Goal: Task Accomplishment & Management: Manage account settings

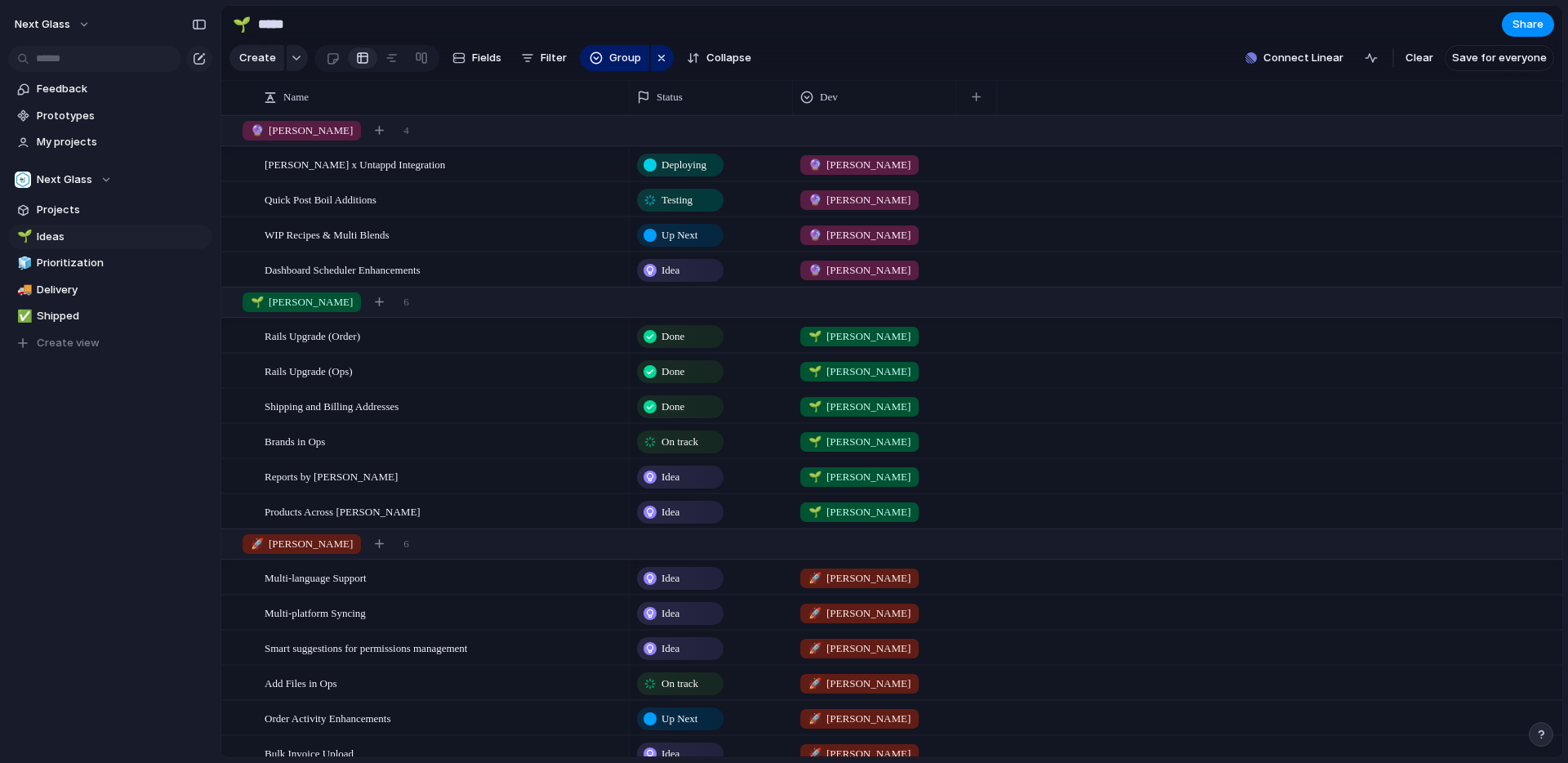
click at [689, 208] on span "Testing" at bounding box center [677, 200] width 31 height 16
click at [941, 193] on div "Idea Up Next On track At risk Delayed Testing Paused Deploying Done Canceled" at bounding box center [784, 382] width 1568 height 763
click at [695, 236] on span "Up Next" at bounding box center [680, 236] width 36 height 16
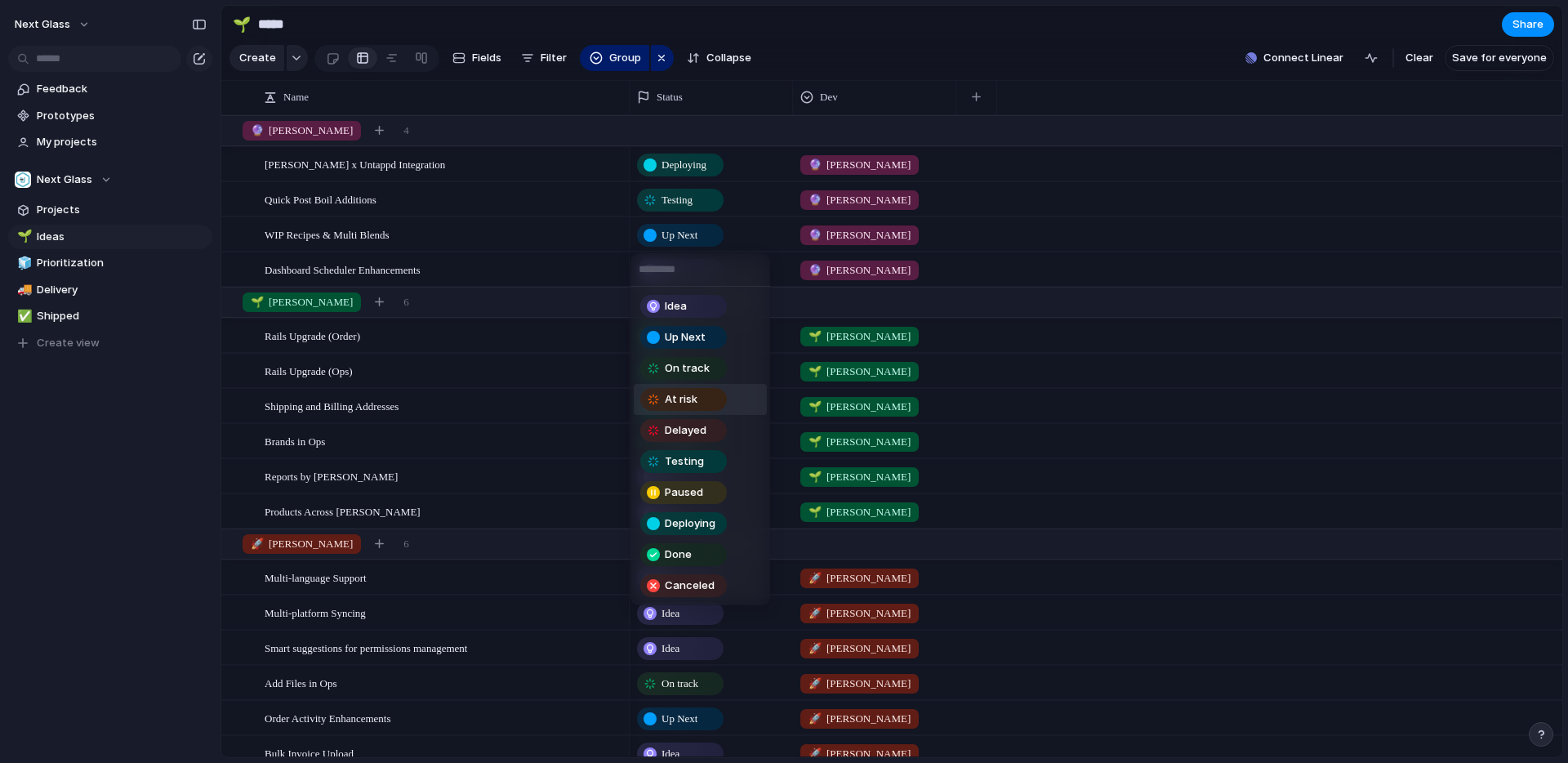
click at [696, 403] on span "At risk" at bounding box center [681, 399] width 32 height 16
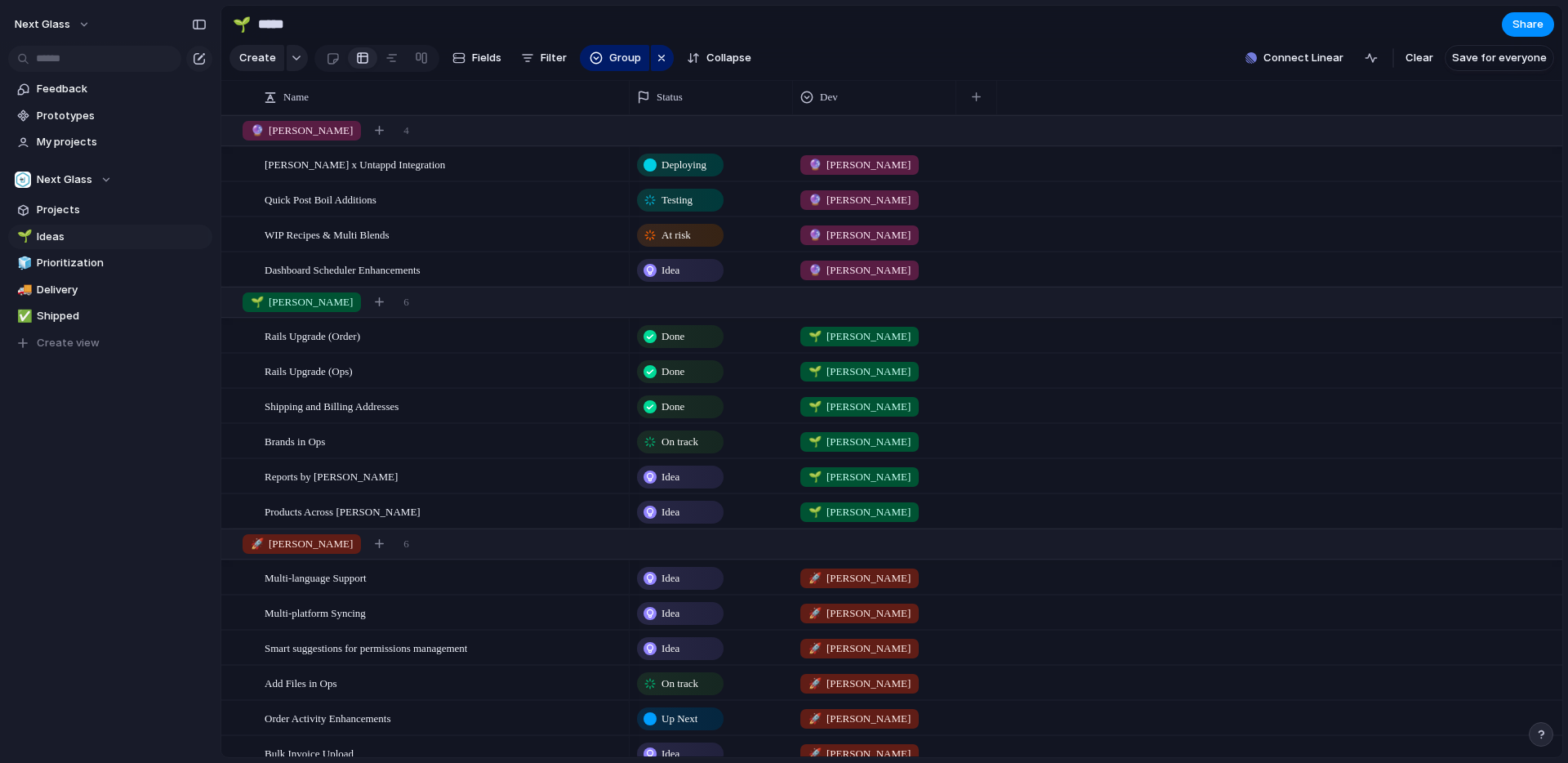
click at [680, 267] on span "Idea" at bounding box center [671, 270] width 18 height 16
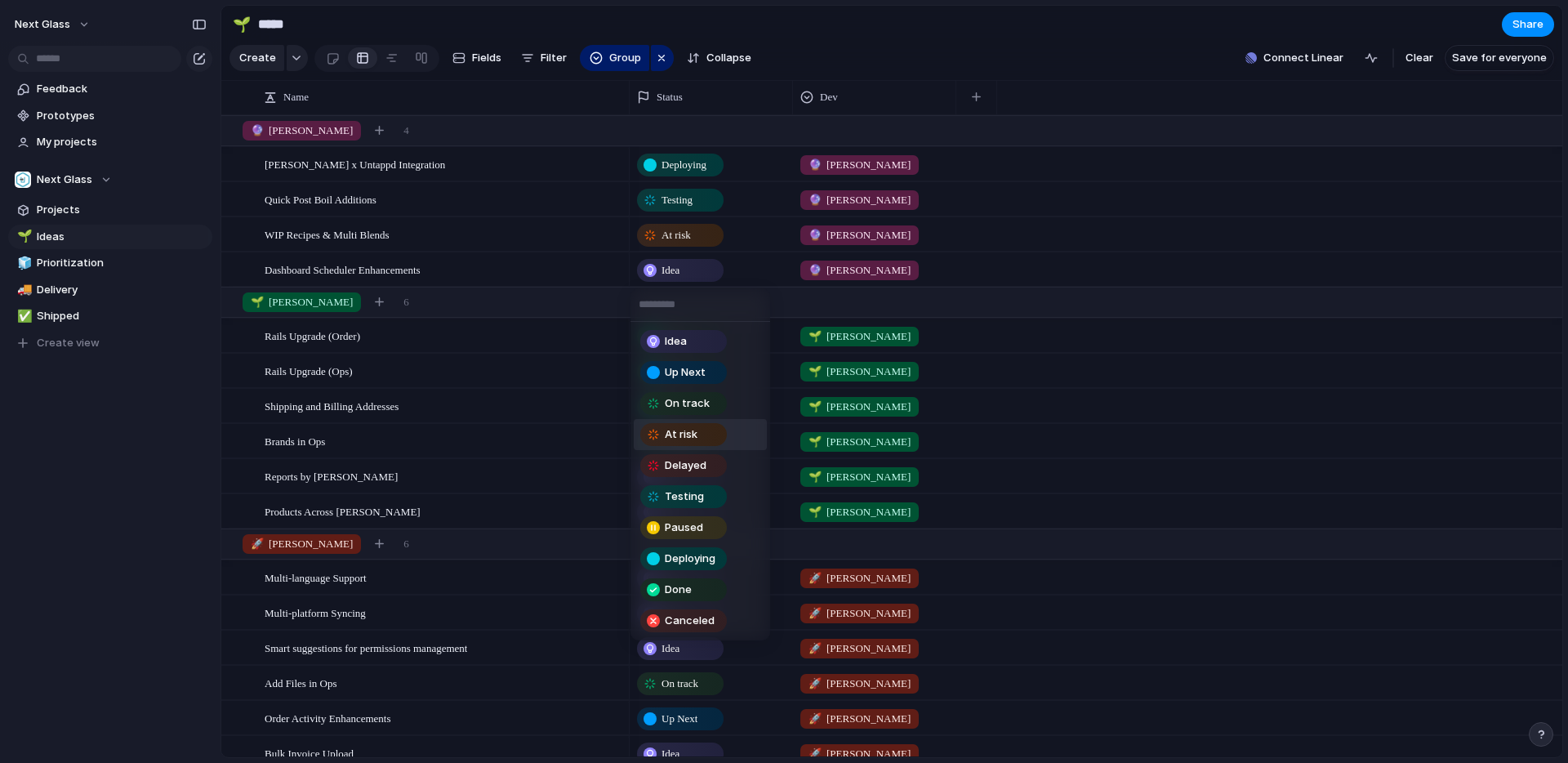
click at [690, 440] on span "At risk" at bounding box center [681, 434] width 32 height 16
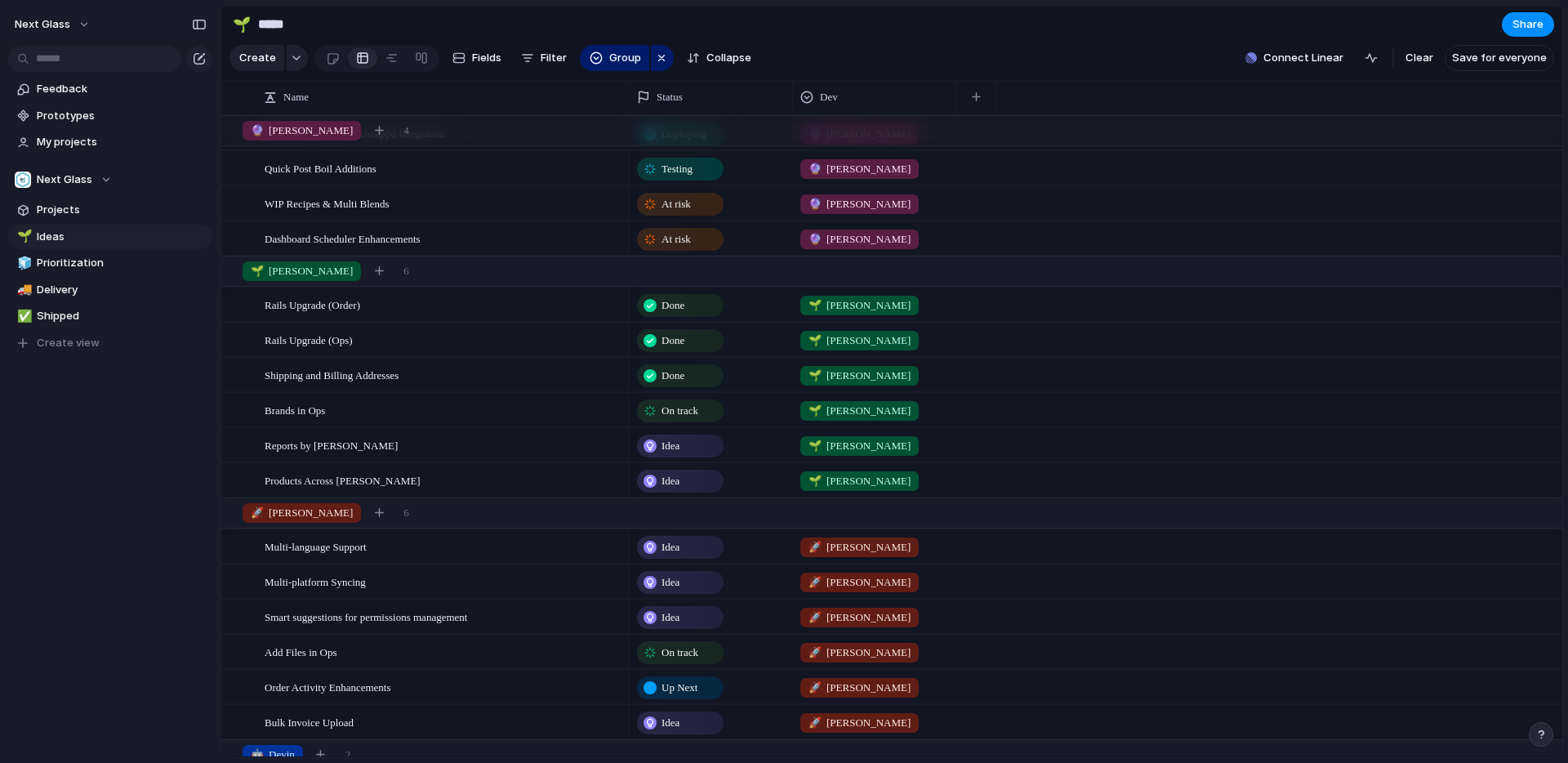
scroll to position [44, 0]
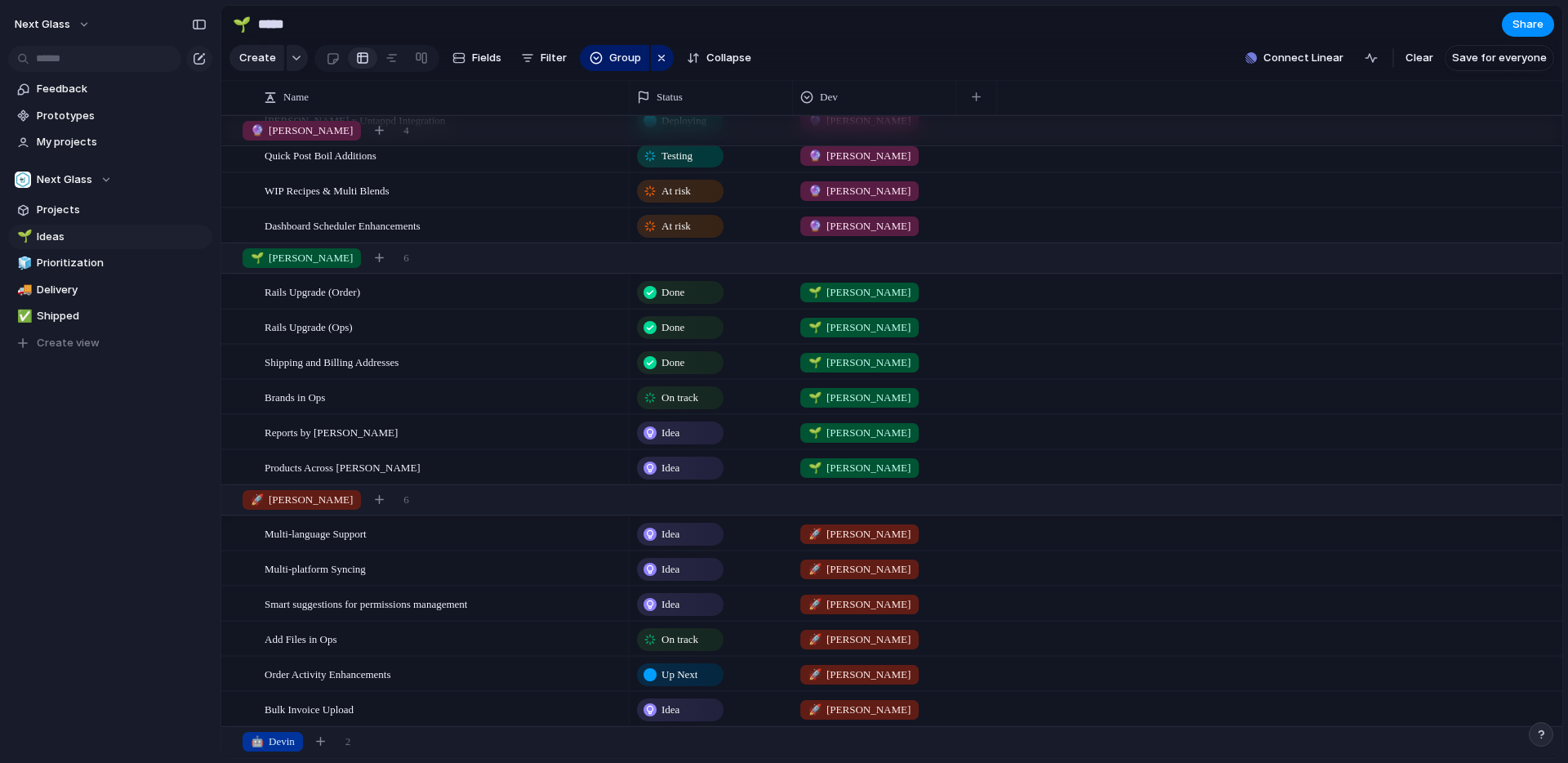
click at [688, 295] on div "Done" at bounding box center [680, 293] width 83 height 20
click at [688, 296] on div "Idea Up Next On track At risk Delayed Testing Paused Deploying Done Canceled" at bounding box center [784, 382] width 1568 height 763
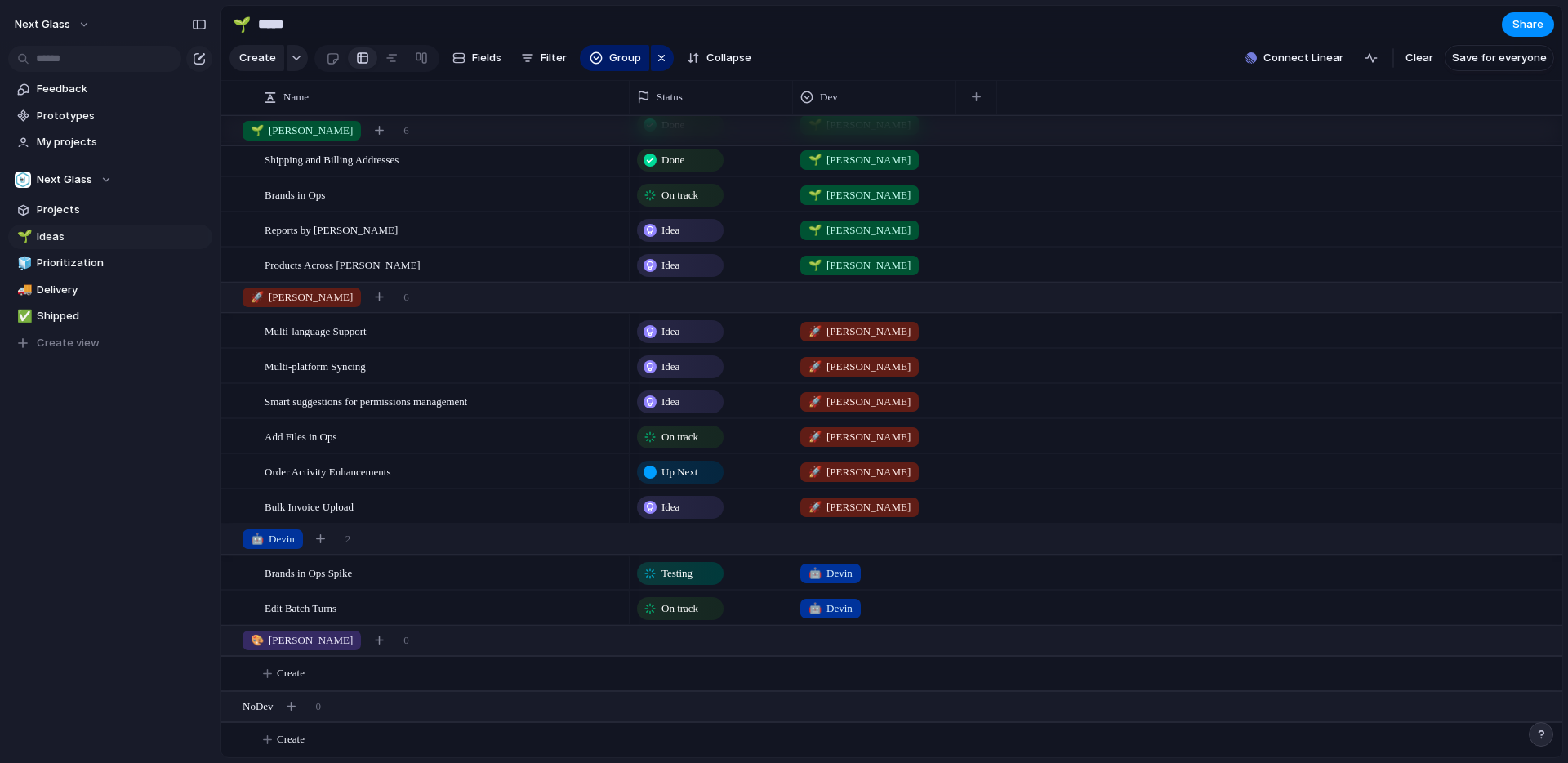
scroll to position [0, 0]
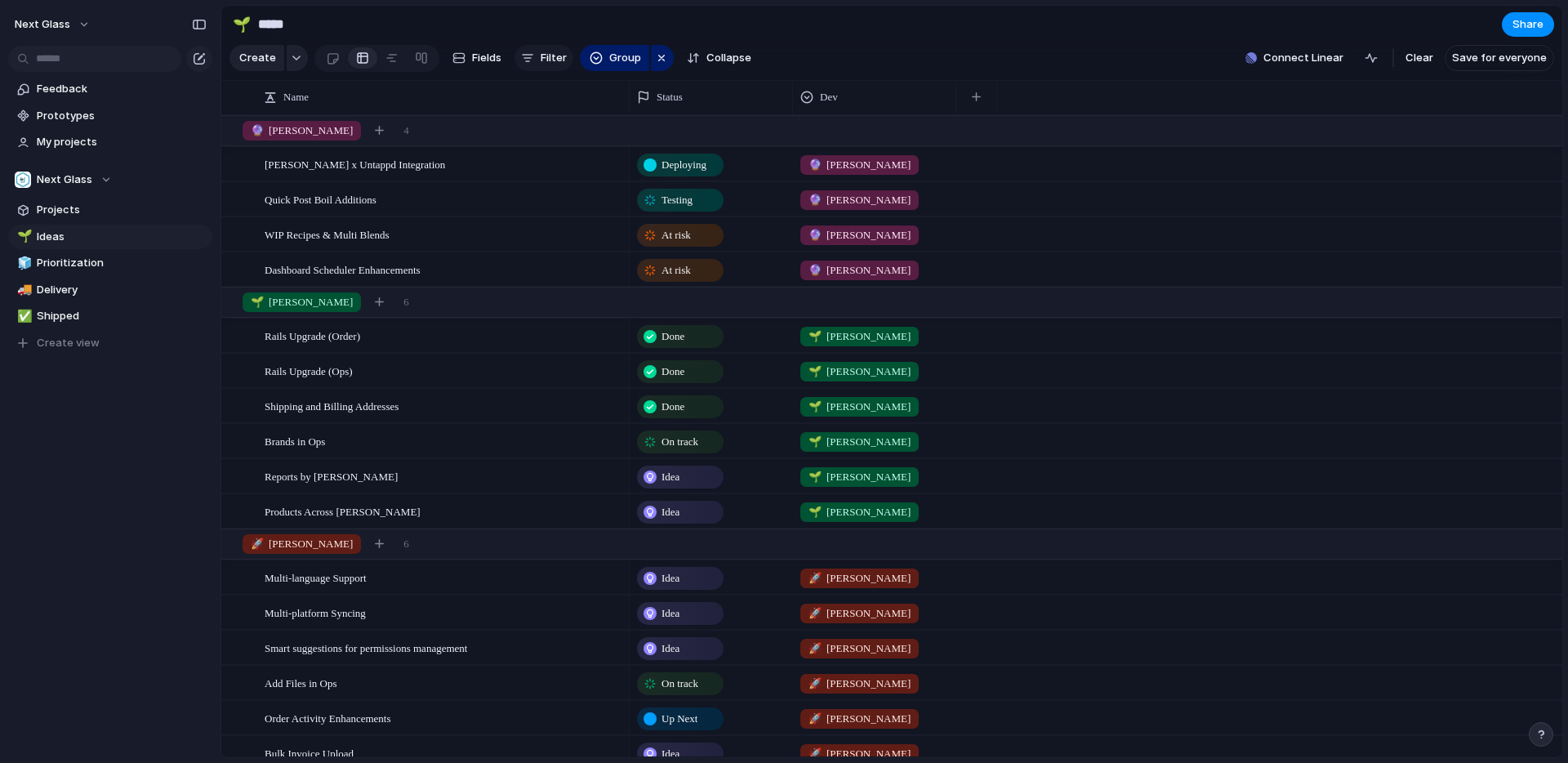
click at [552, 65] on span "Filter" at bounding box center [553, 58] width 26 height 16
click at [581, 19] on div "Description Start date Priority Impact Design ready Team Dev Owner Customer Sys…" at bounding box center [784, 382] width 1568 height 763
click at [548, 59] on span "Filter" at bounding box center [553, 58] width 26 height 16
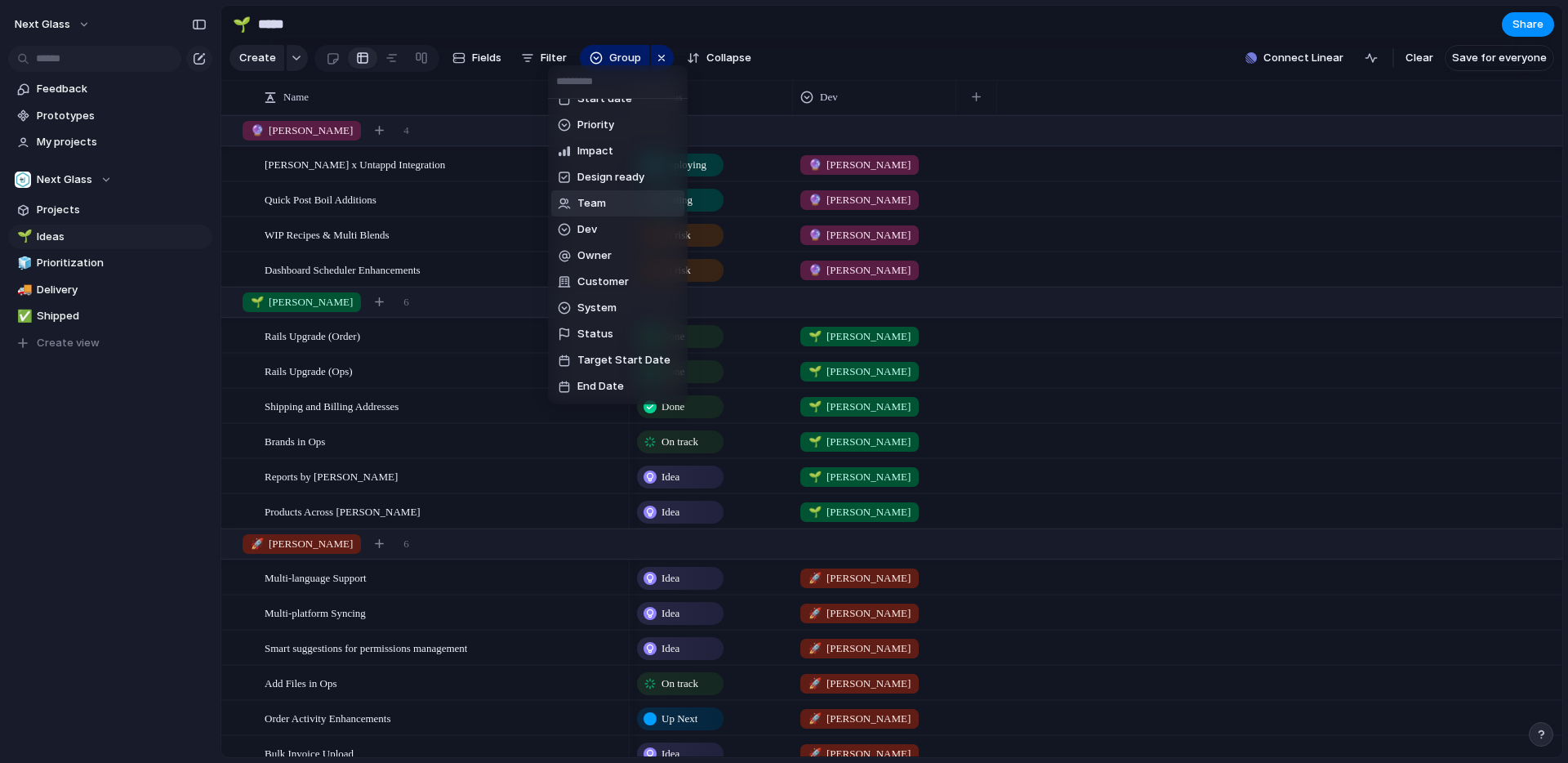
scroll to position [63, 0]
click at [589, 316] on span "Status" at bounding box center [595, 314] width 36 height 16
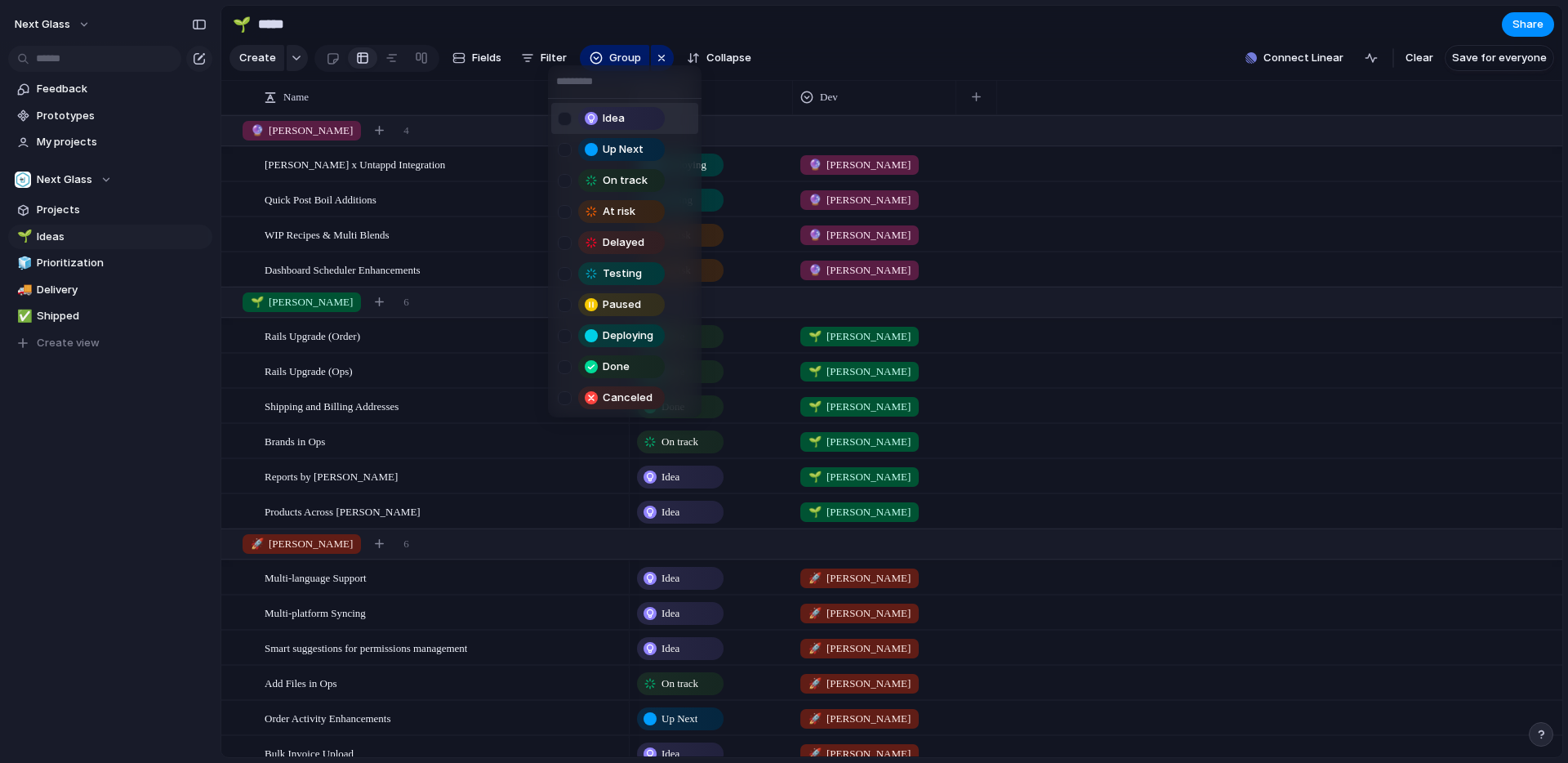
click at [565, 120] on div at bounding box center [565, 119] width 14 height 14
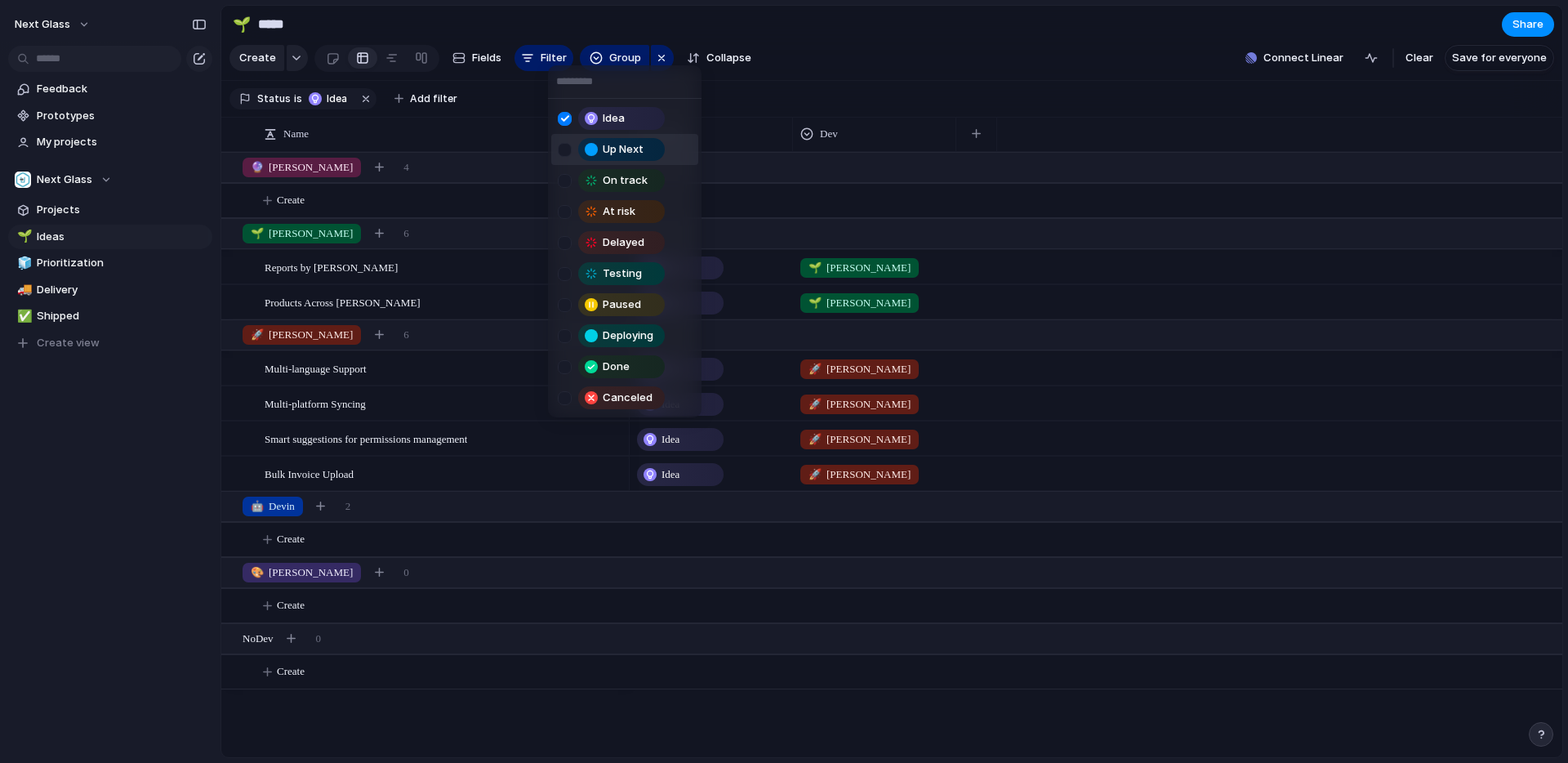
click at [564, 143] on div at bounding box center [565, 150] width 14 height 14
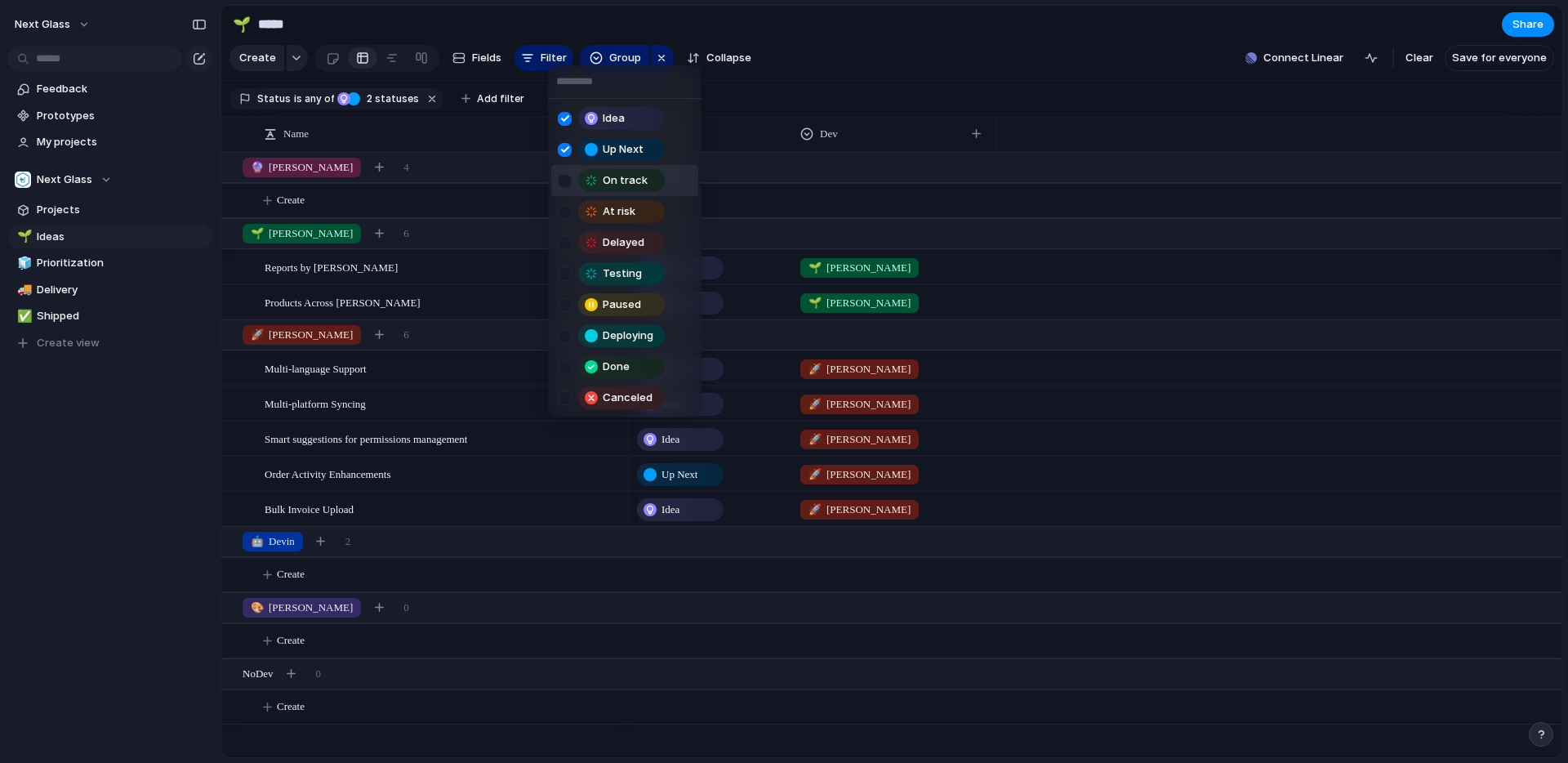
click at [565, 174] on div at bounding box center [565, 181] width 14 height 14
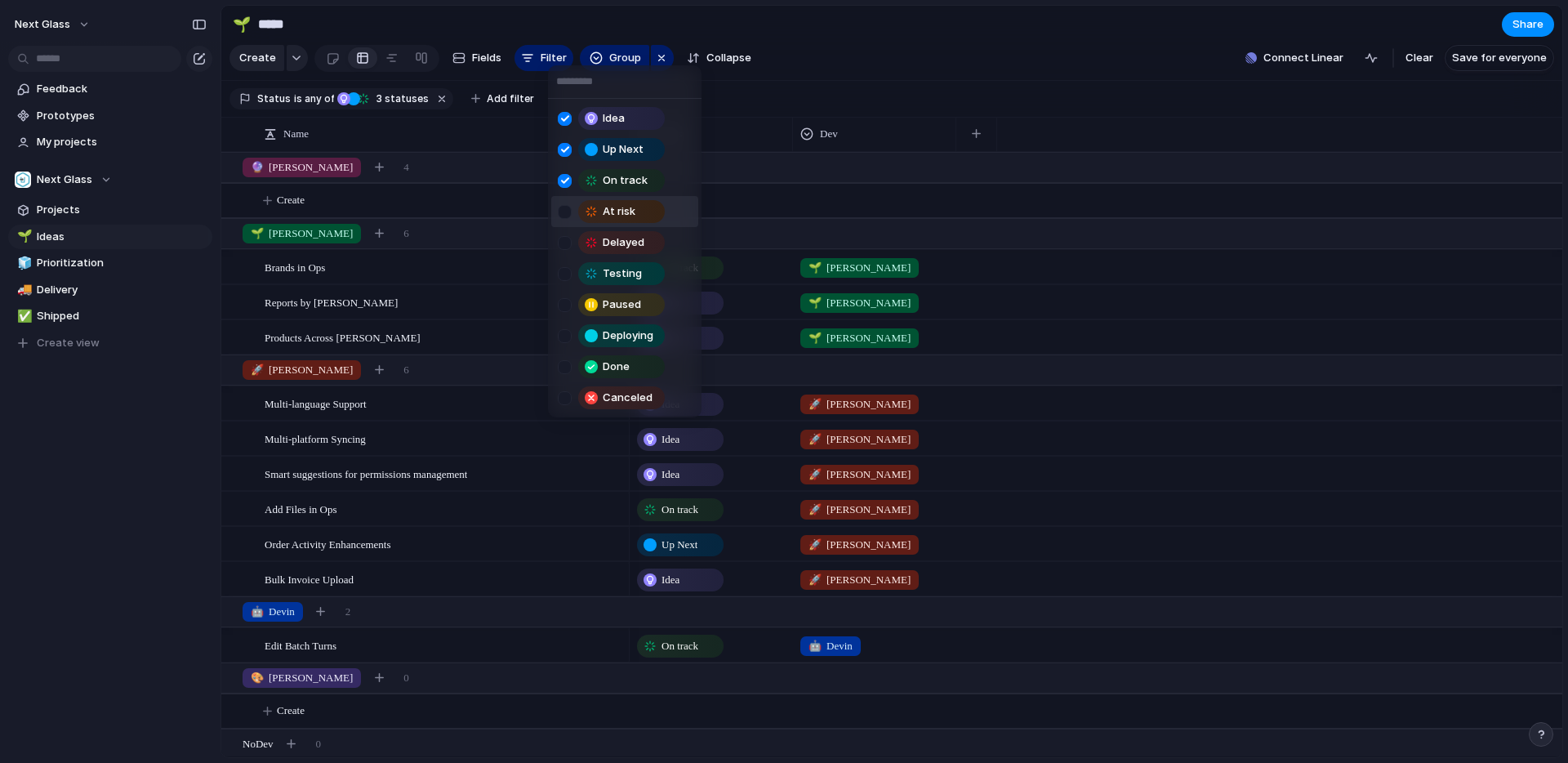
click at [563, 210] on div at bounding box center [565, 212] width 14 height 14
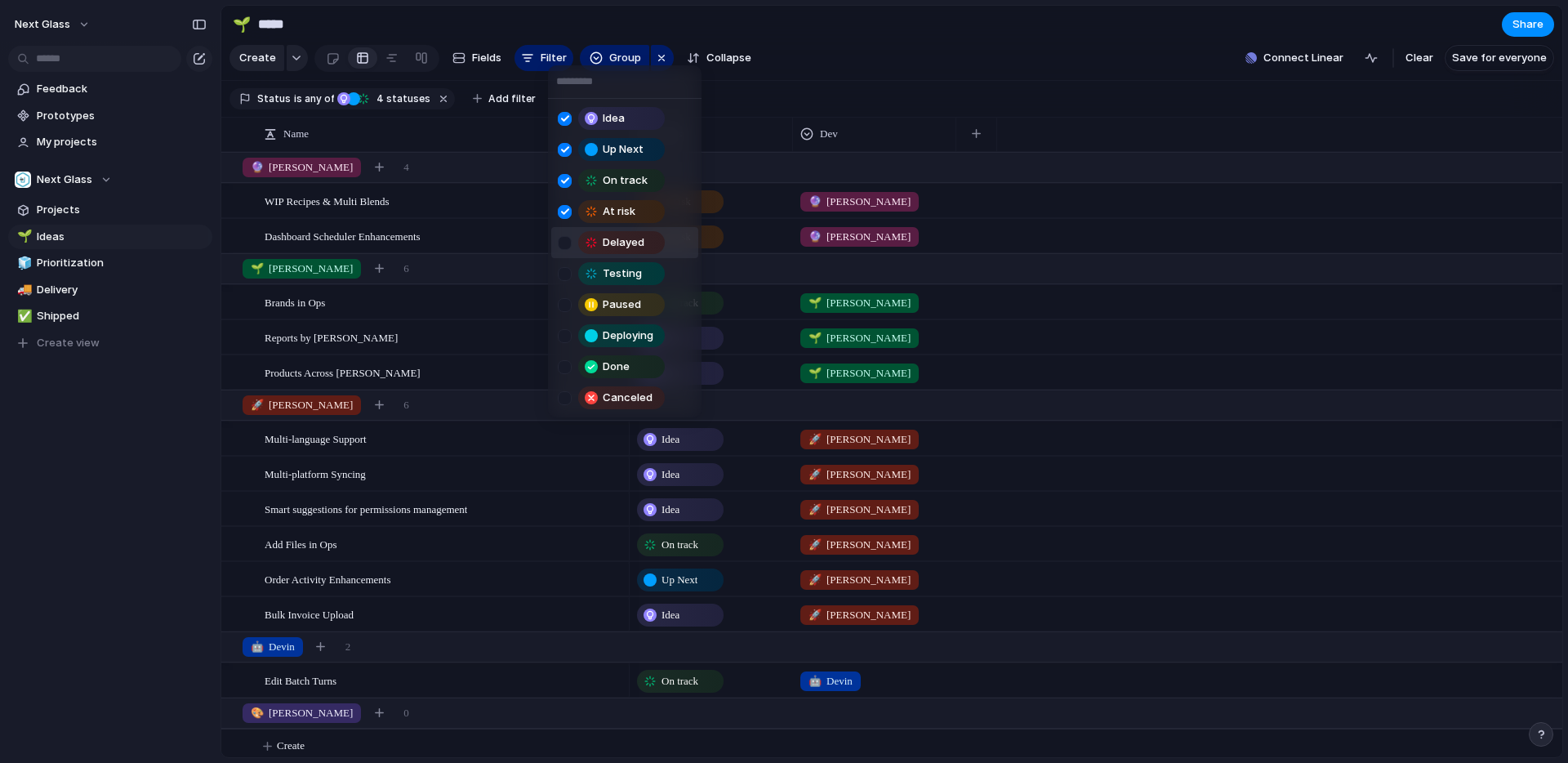
click at [562, 241] on div at bounding box center [565, 244] width 14 height 14
click at [562, 279] on div at bounding box center [565, 274] width 14 height 14
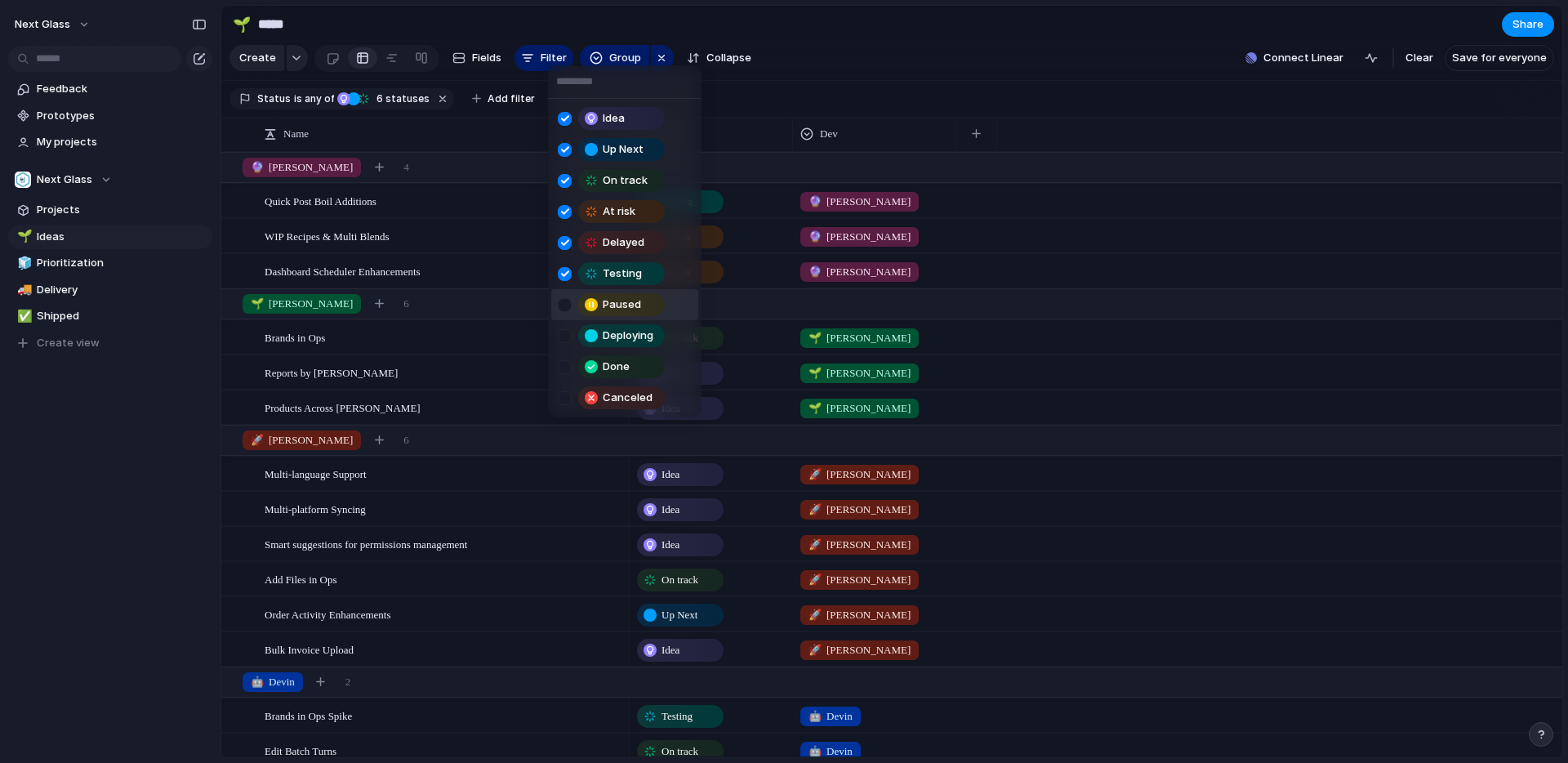
click at [561, 309] on div at bounding box center [565, 305] width 14 height 14
click at [562, 332] on div at bounding box center [565, 337] width 14 height 14
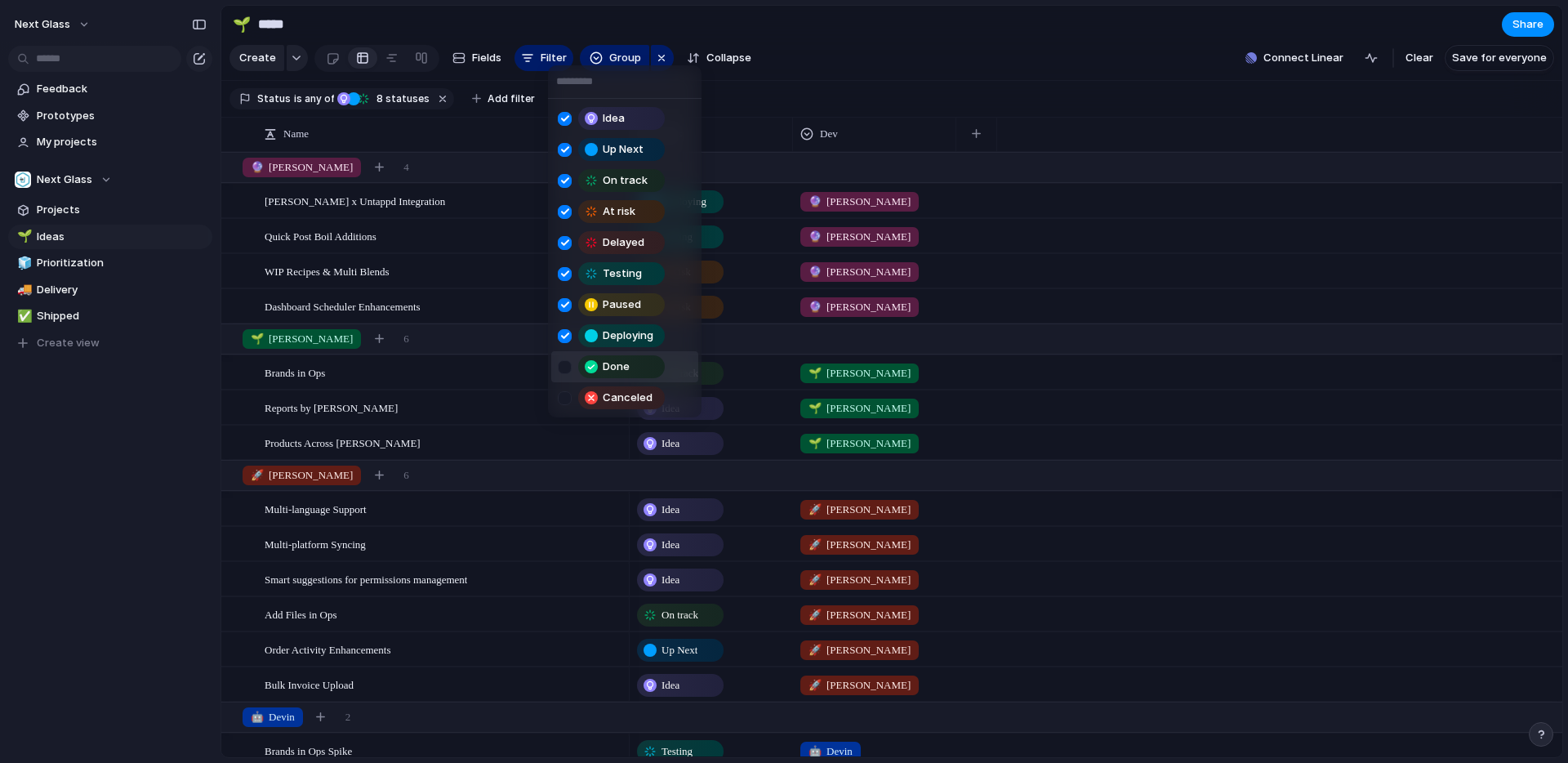
click at [823, 73] on div "Idea Up Next On track At risk Delayed Testing Paused Deploying Done Canceled" at bounding box center [784, 382] width 1568 height 763
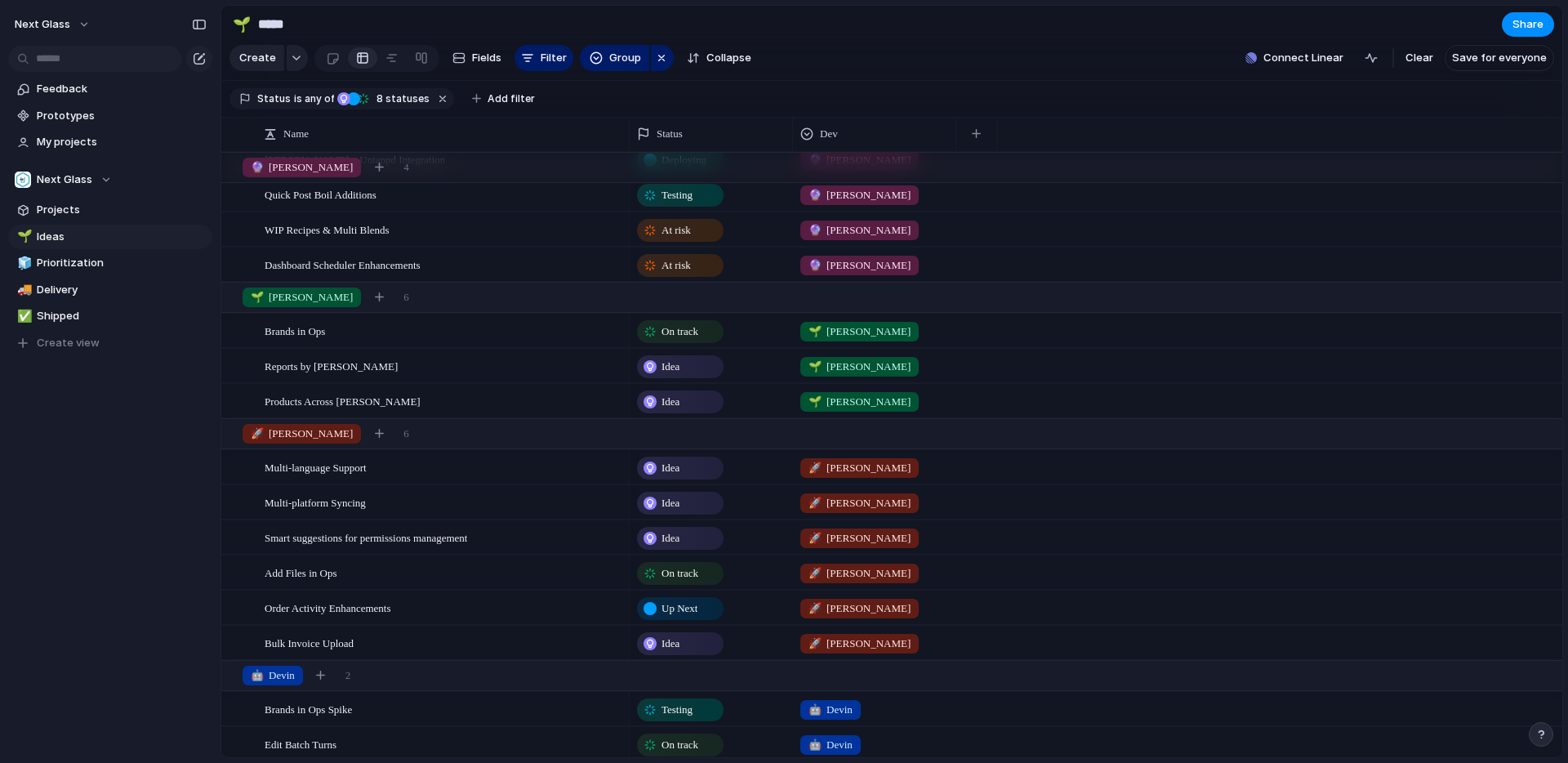
scroll to position [44, 0]
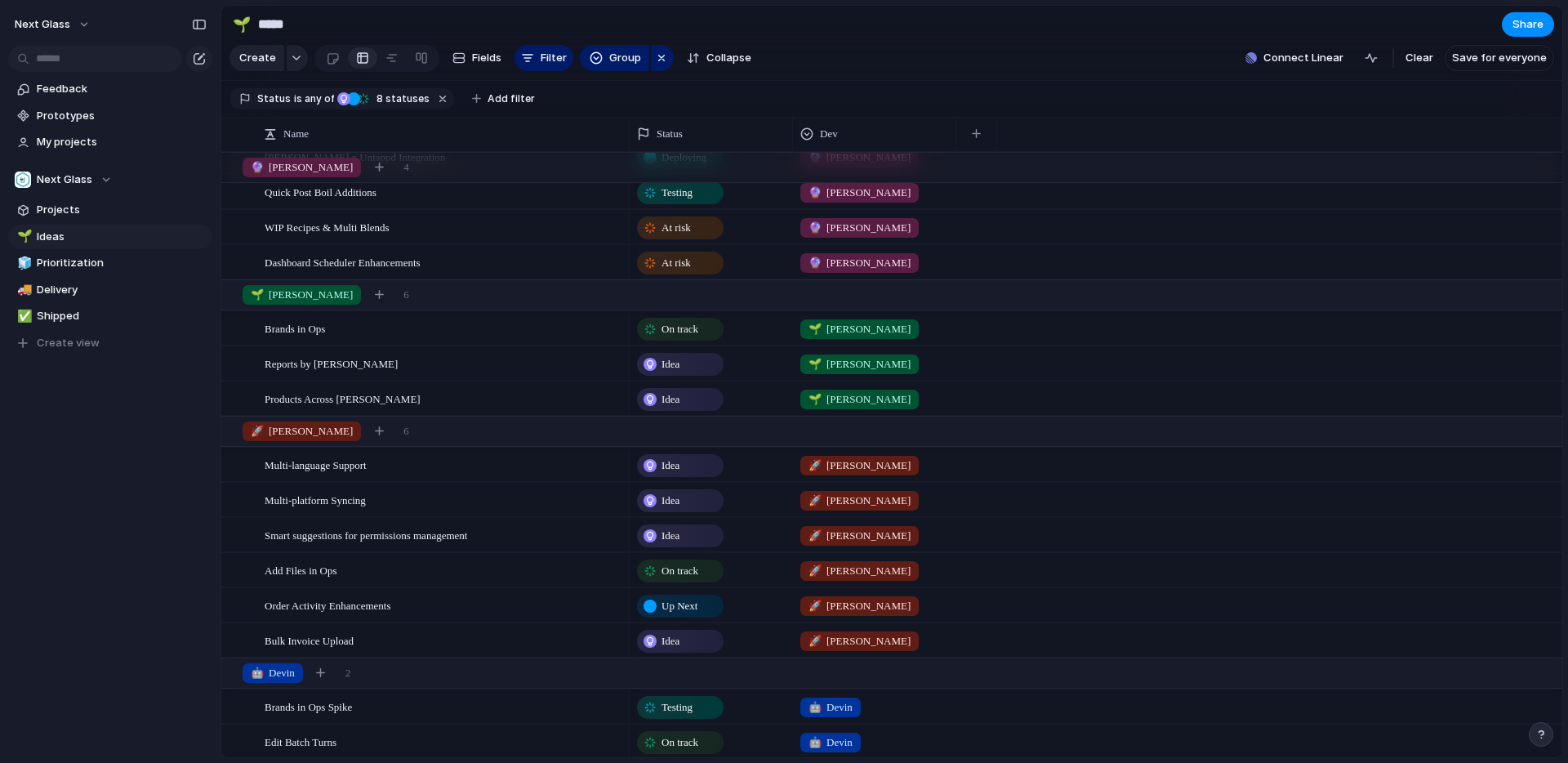
click at [679, 329] on span "On track" at bounding box center [680, 329] width 37 height 16
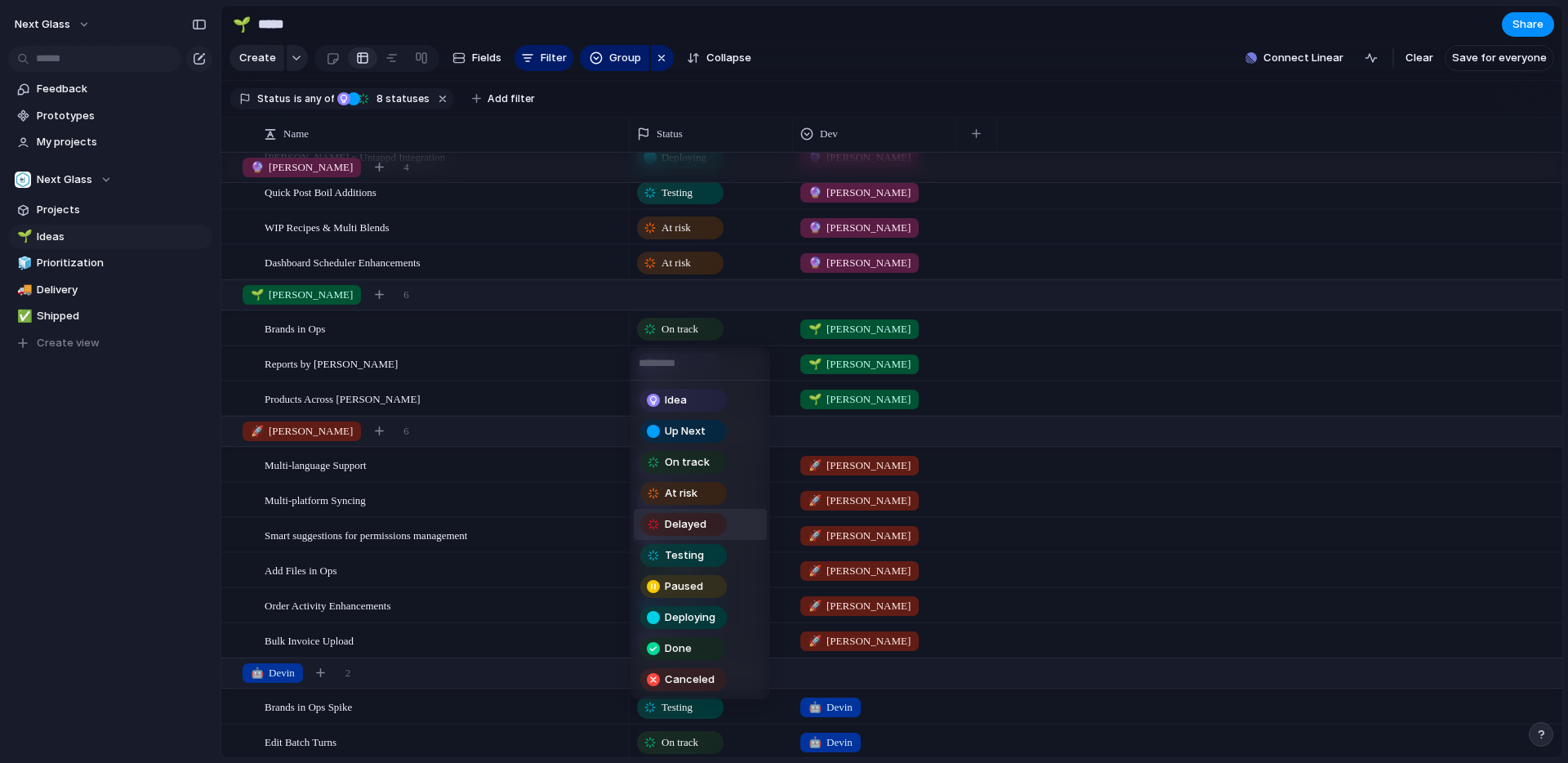
click at [655, 523] on div at bounding box center [653, 524] width 13 height 13
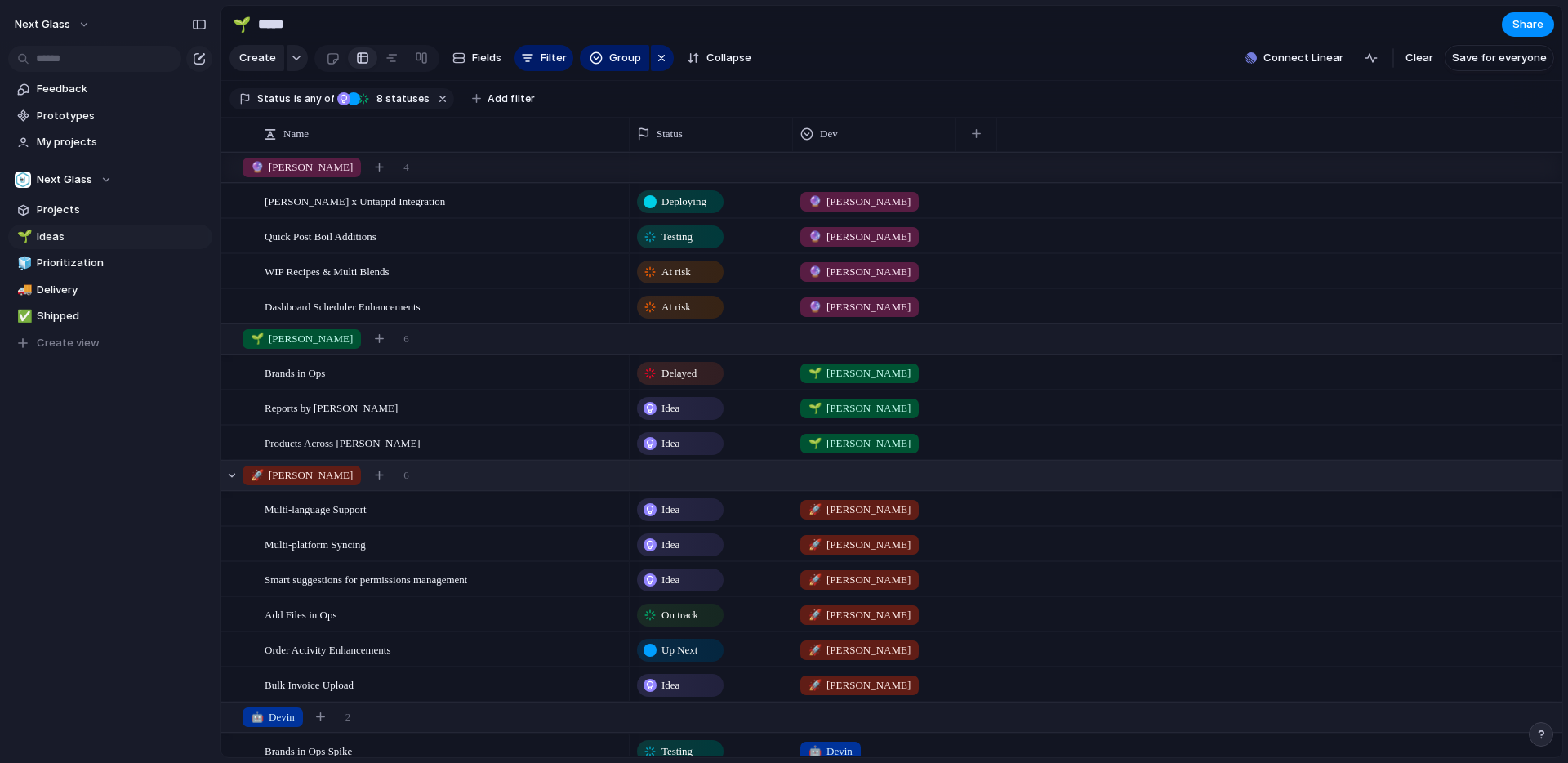
scroll to position [0, 0]
click at [683, 271] on span "At risk" at bounding box center [676, 272] width 30 height 16
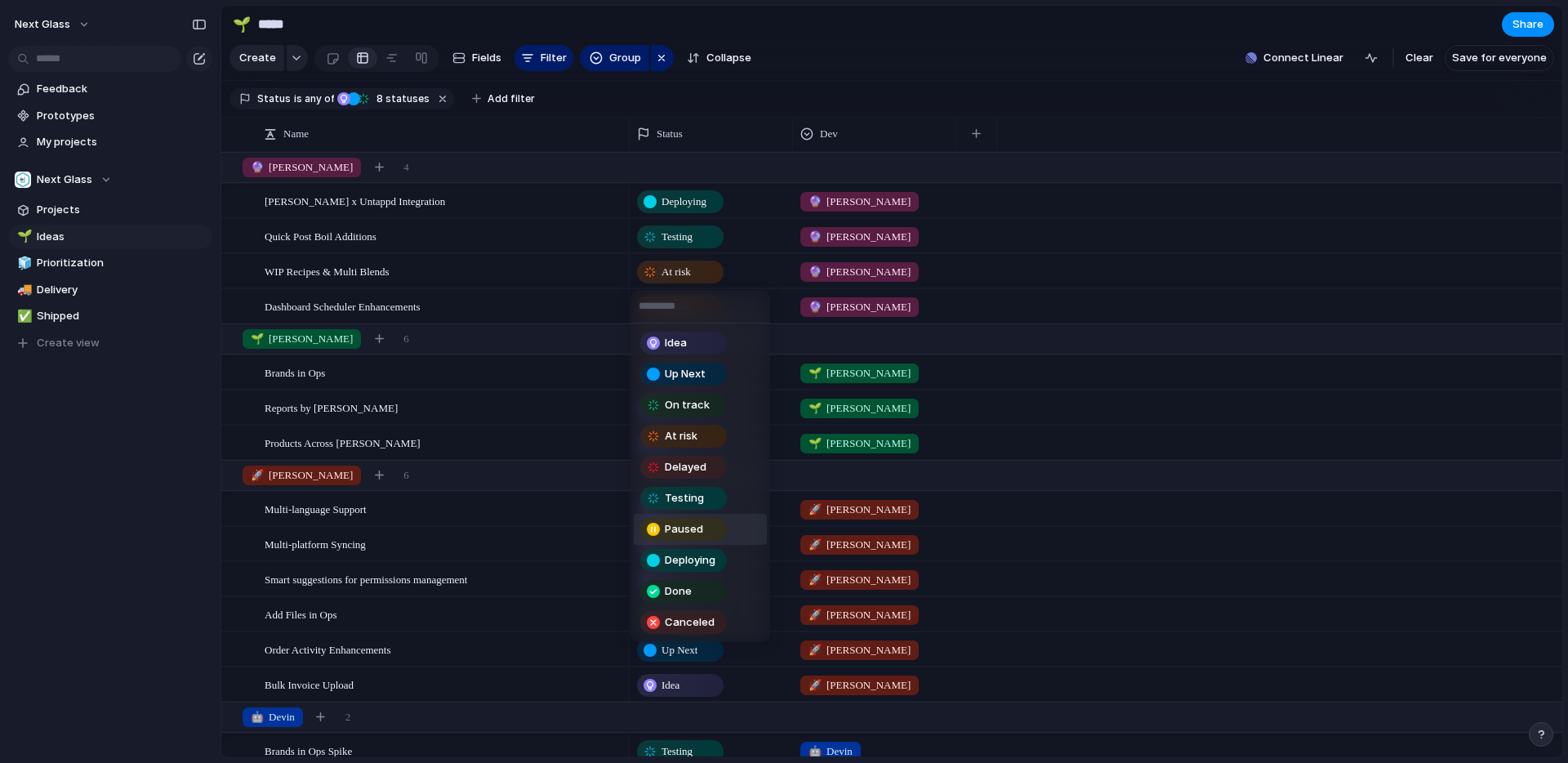
click at [684, 531] on span "Paused" at bounding box center [683, 529] width 39 height 16
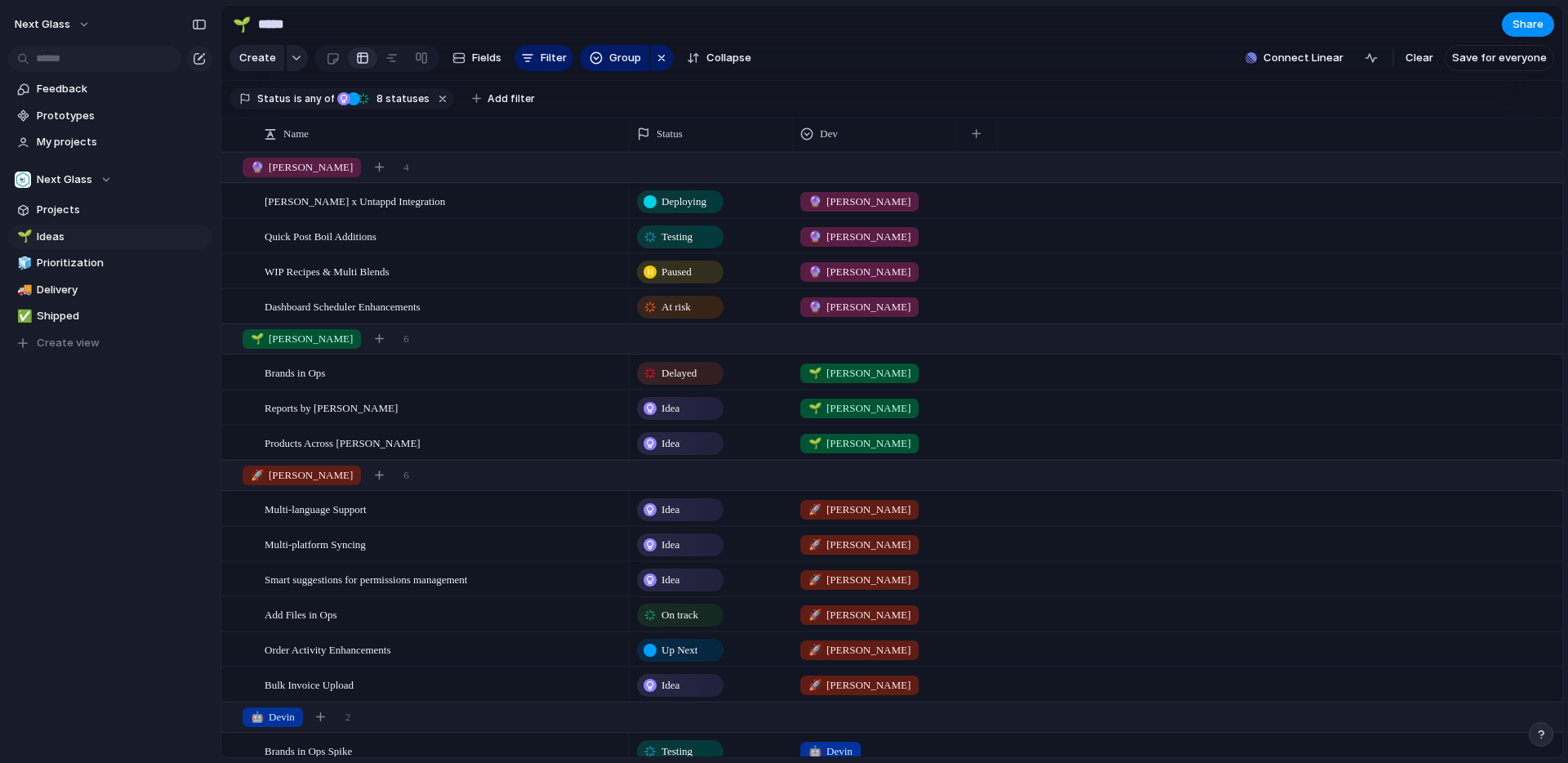
click at [684, 307] on span "At risk" at bounding box center [676, 307] width 30 height 16
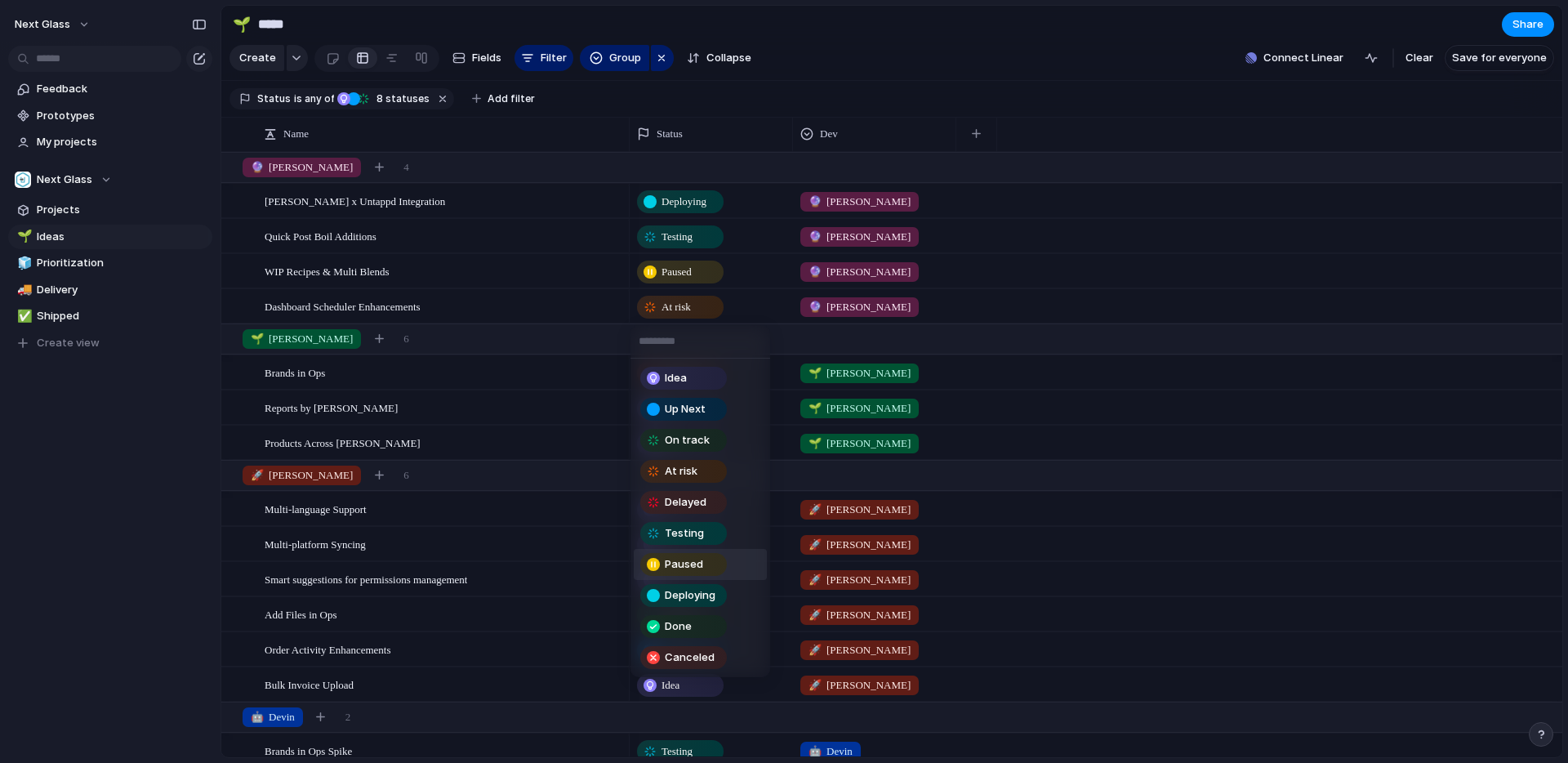
click at [680, 561] on span "Paused" at bounding box center [683, 564] width 39 height 16
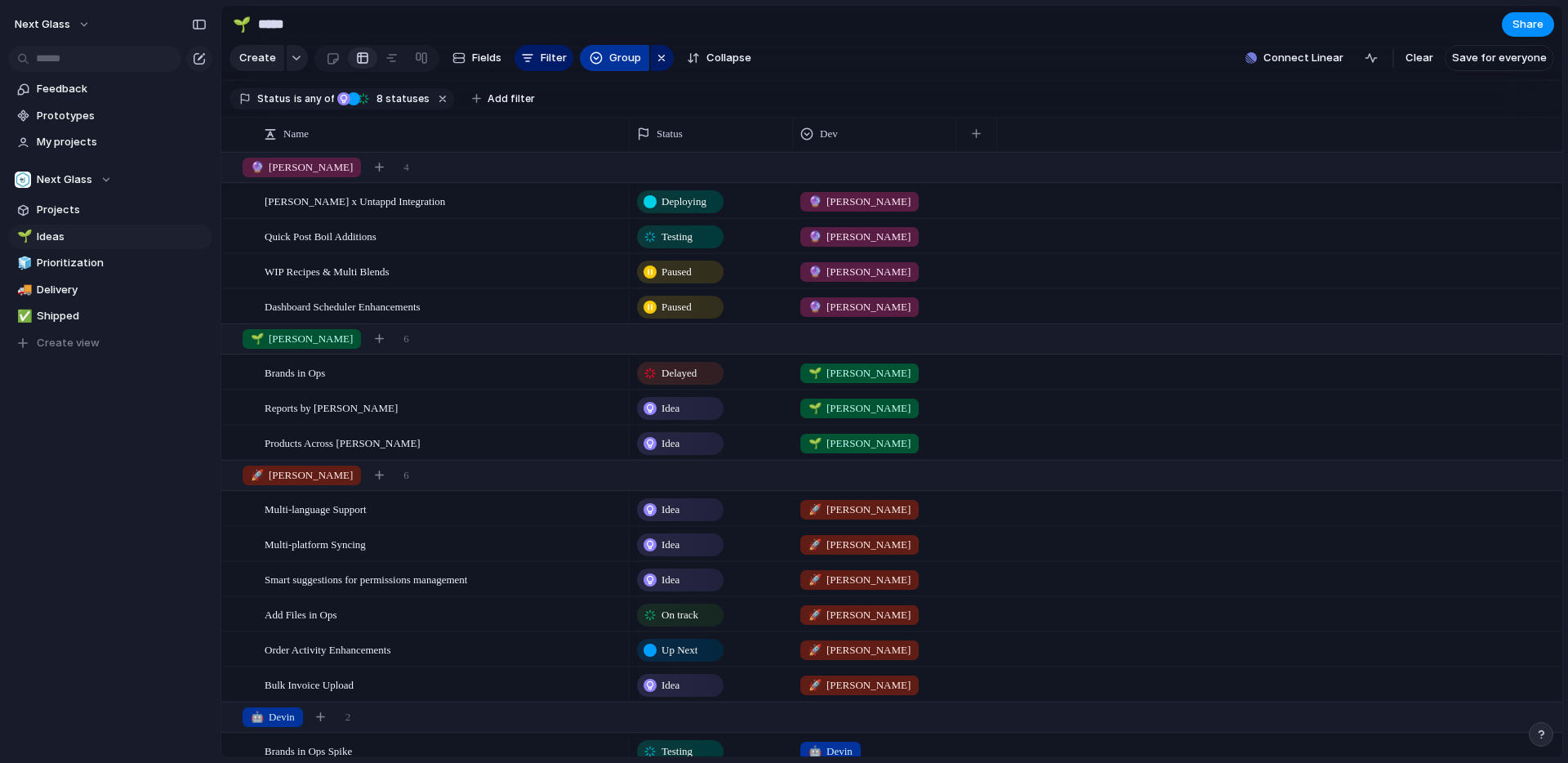
click at [625, 58] on span "Group" at bounding box center [625, 58] width 32 height 16
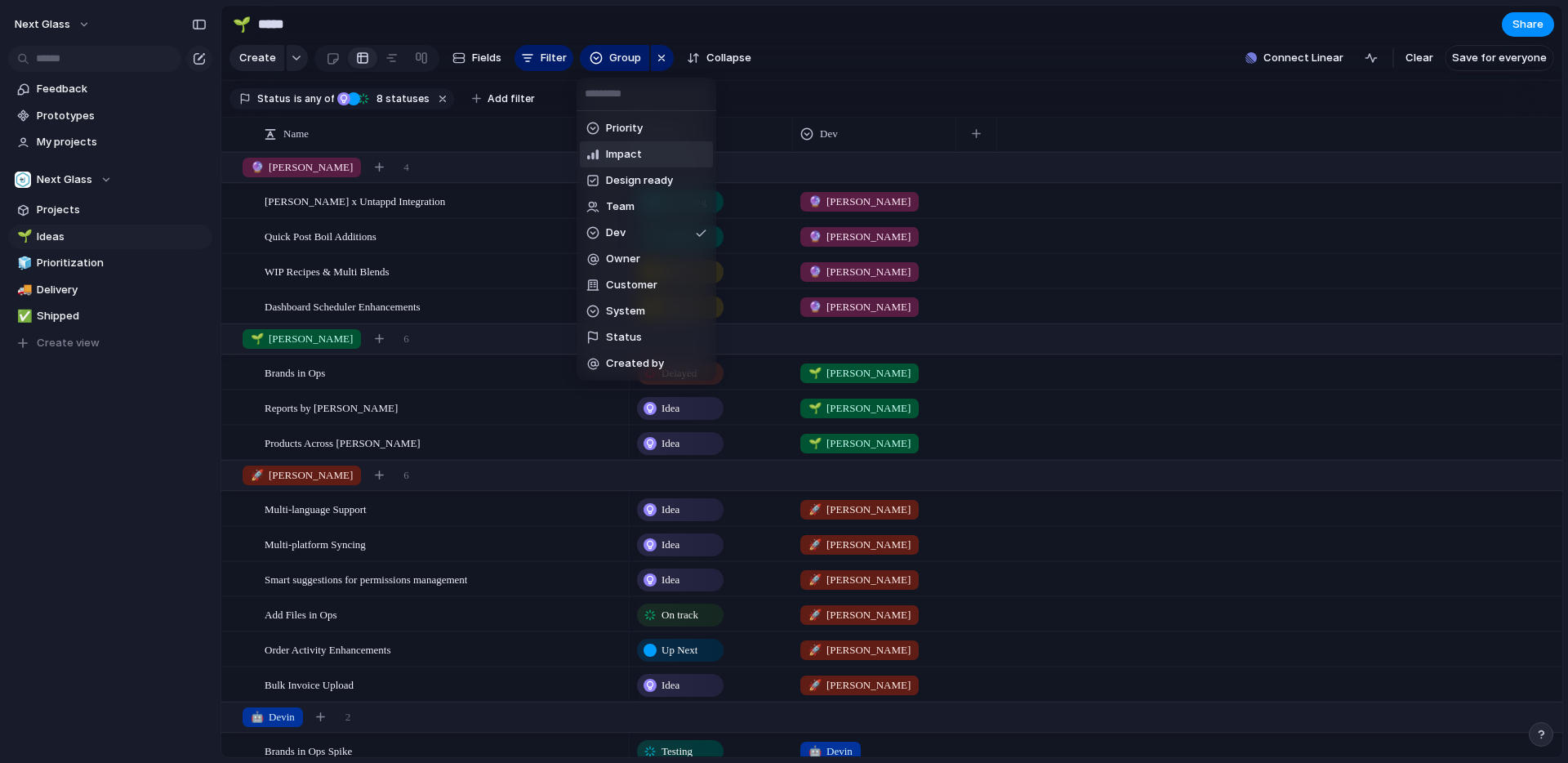
click at [796, 60] on div "Priority Impact Design ready Team Dev Owner Customer System Status Created by" at bounding box center [784, 382] width 1568 height 763
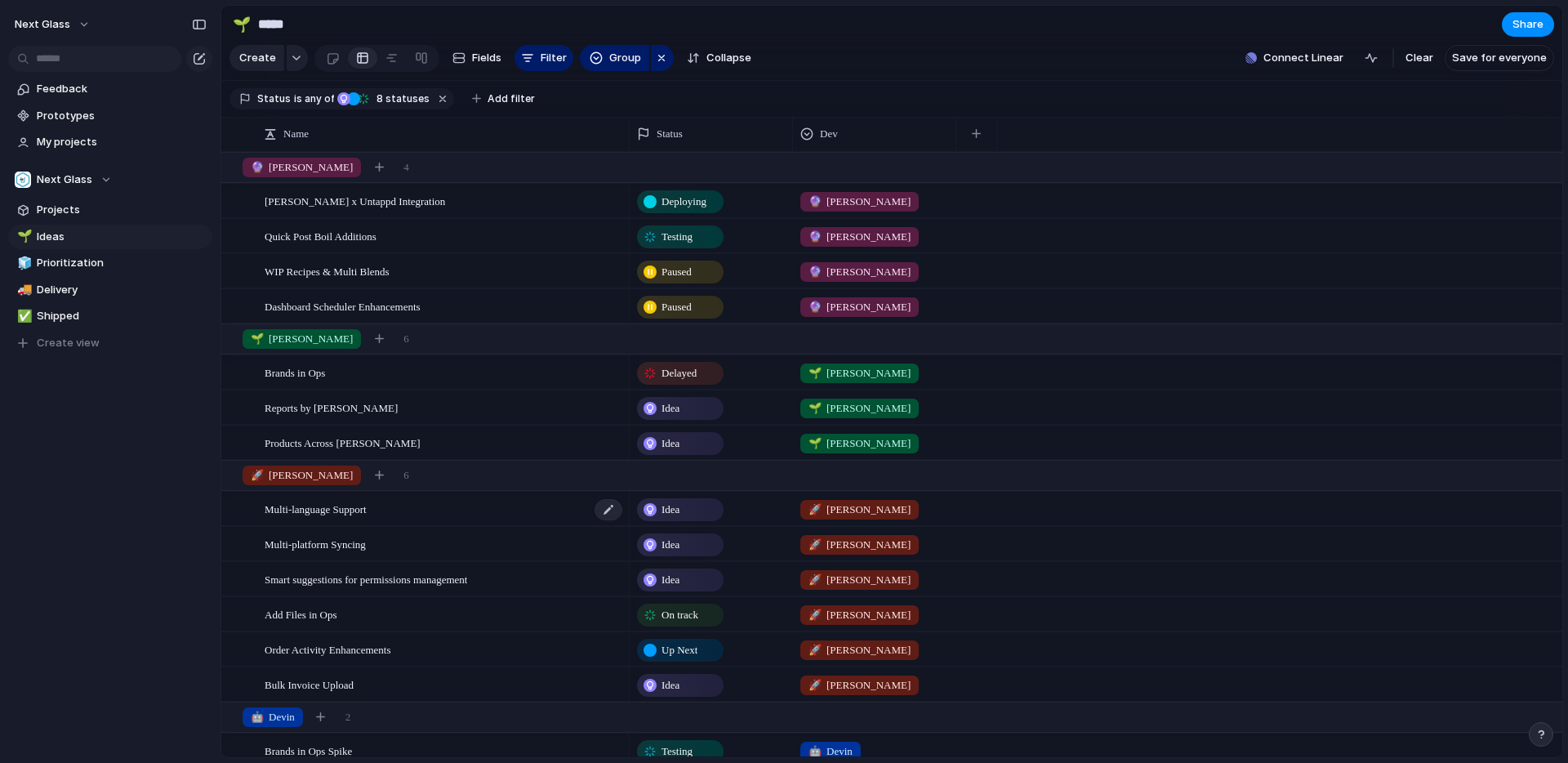
click at [531, 509] on div "Multi-language Support" at bounding box center [443, 509] width 359 height 33
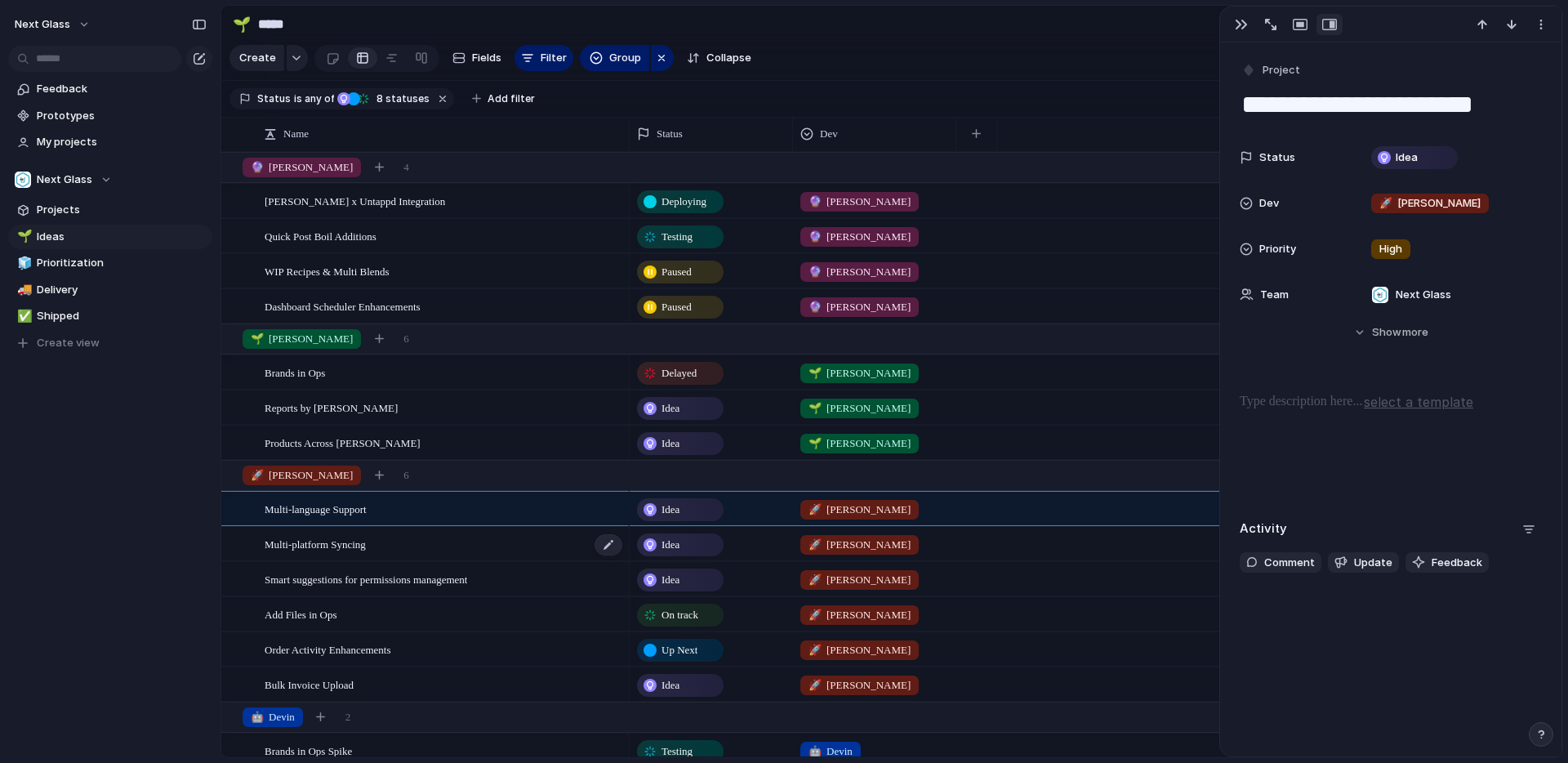
click at [525, 535] on div "Multi-platform Syncing" at bounding box center [443, 544] width 359 height 33
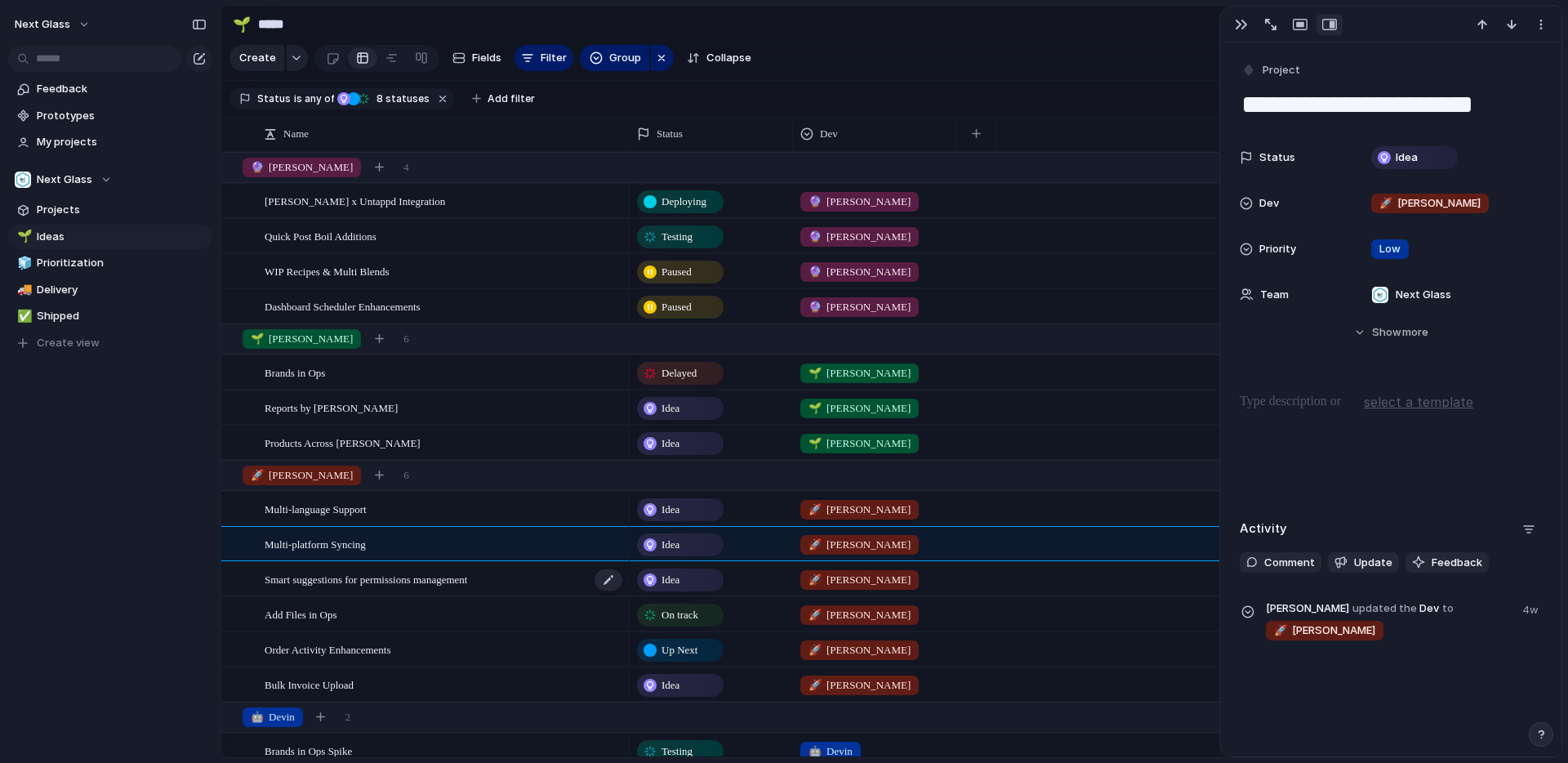
click at [525, 587] on div "Smart suggestions for permissions management" at bounding box center [443, 579] width 359 height 33
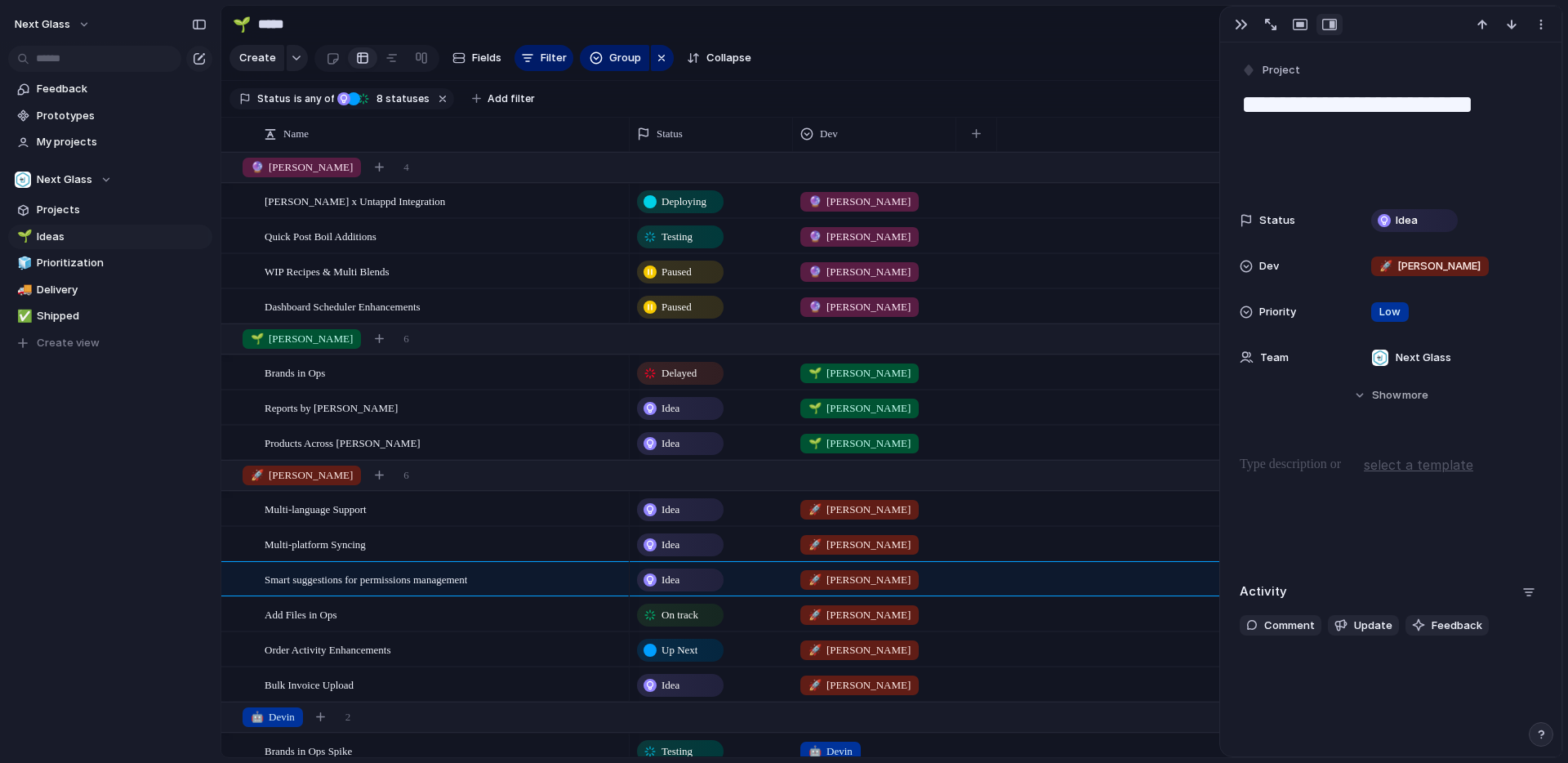
click at [154, 579] on div "Next Glass Feedback Prototypes My projects Next Glass Projects 🌱 Ideas 🧊 Priori…" at bounding box center [110, 382] width 220 height 763
click at [688, 617] on span "On track" at bounding box center [680, 615] width 37 height 16
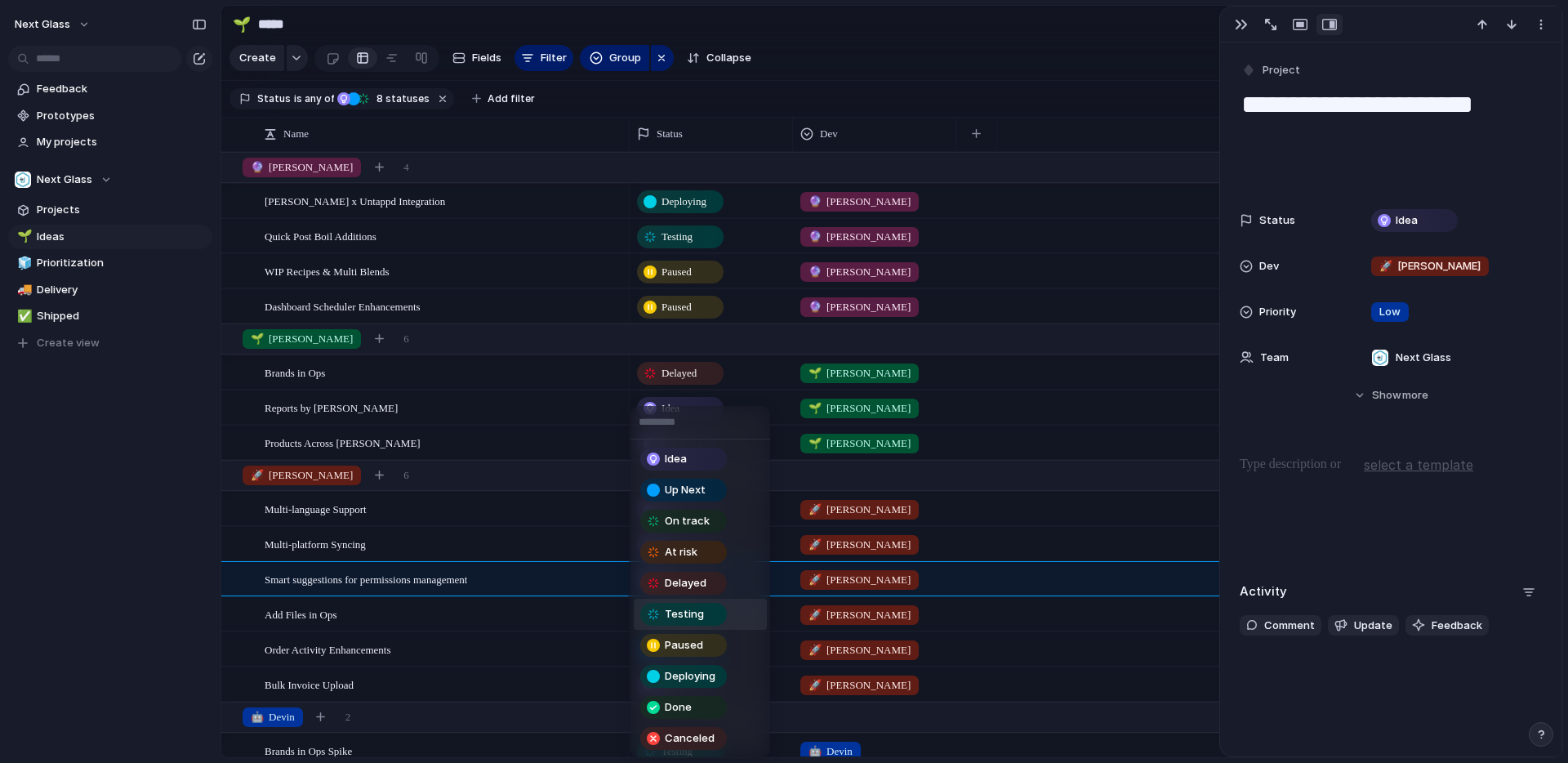
click at [691, 606] on span "Testing" at bounding box center [684, 614] width 39 height 16
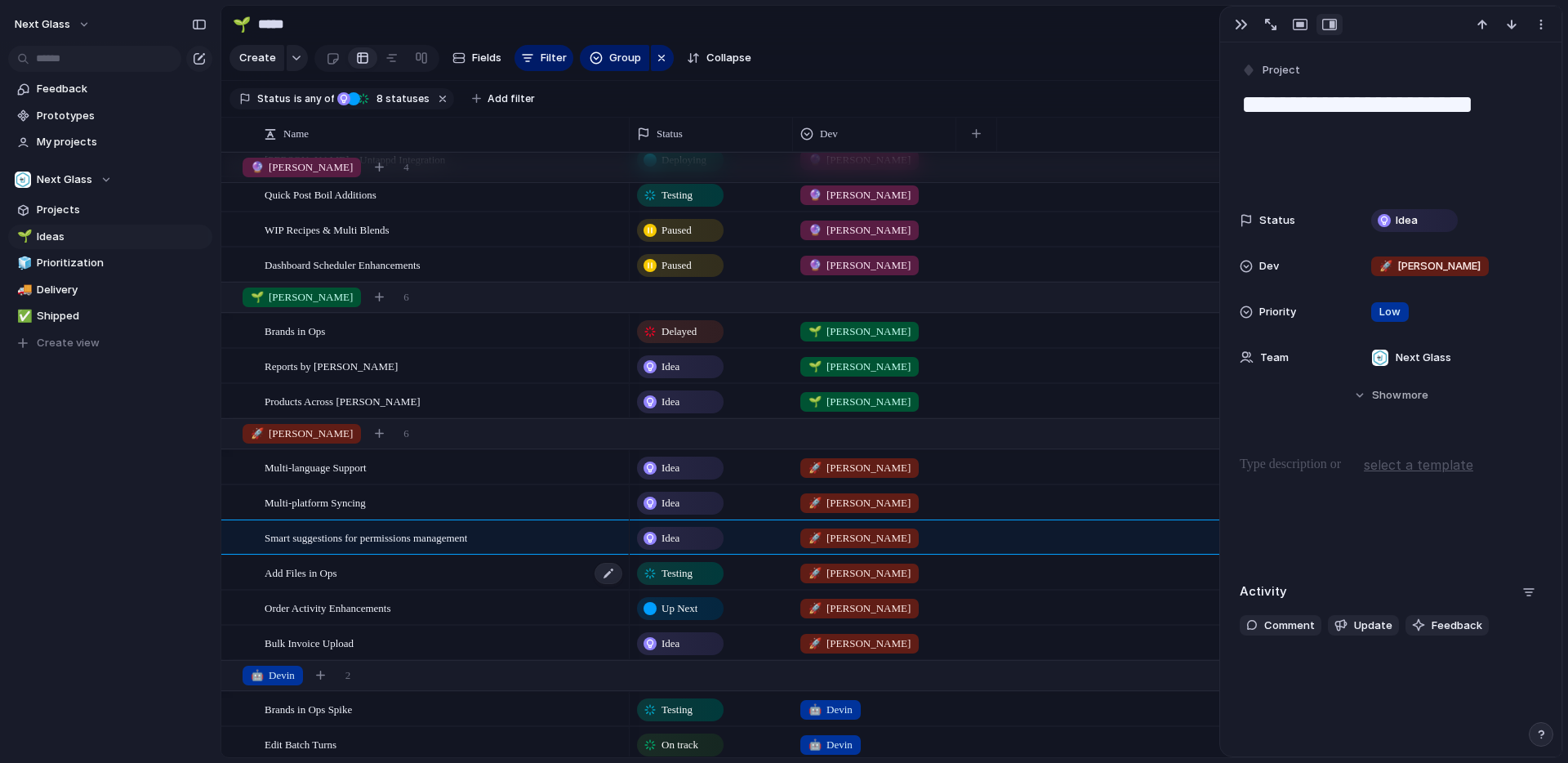
scroll to position [74, 0]
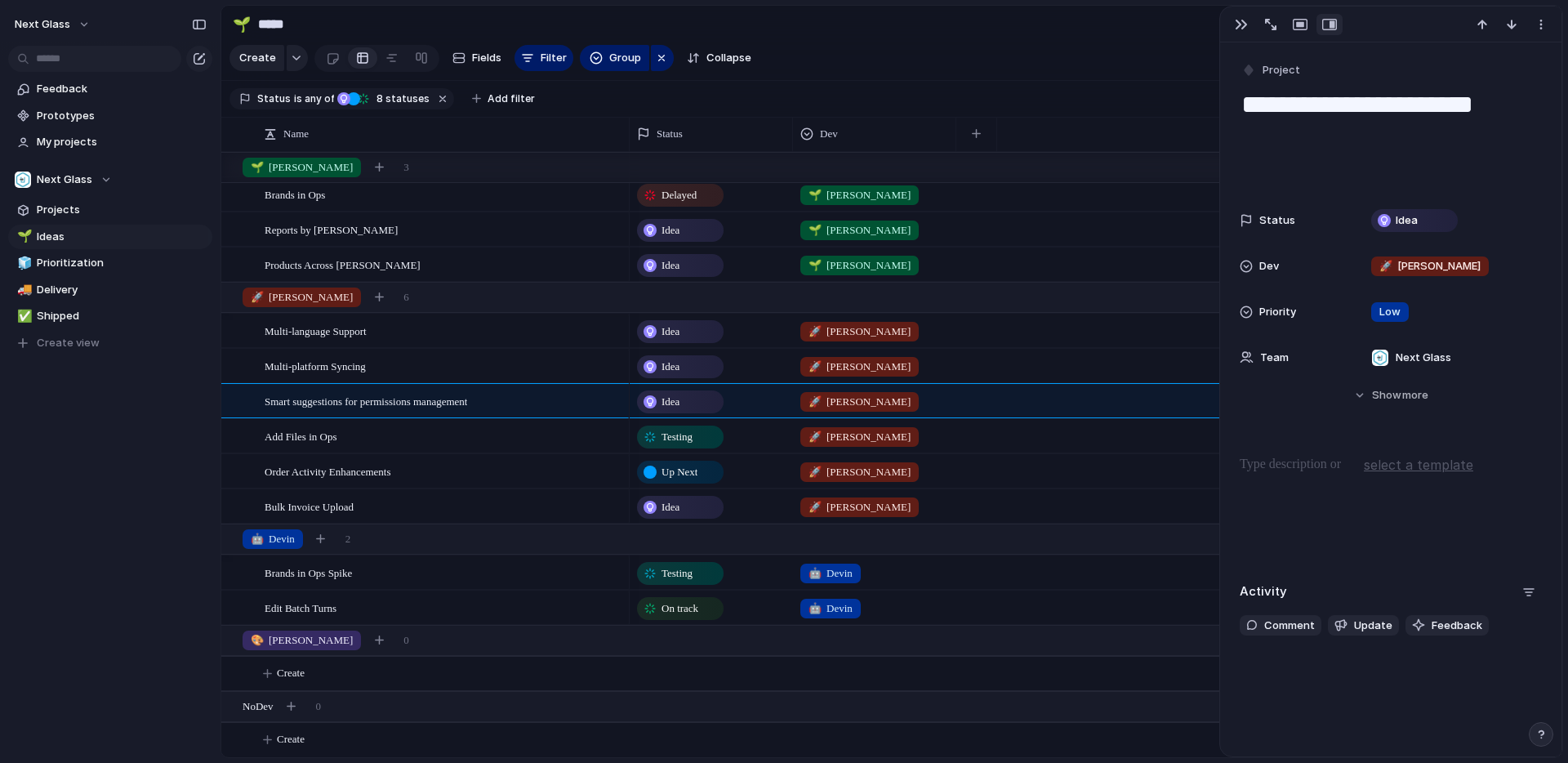
click at [677, 509] on span "Idea" at bounding box center [671, 507] width 18 height 16
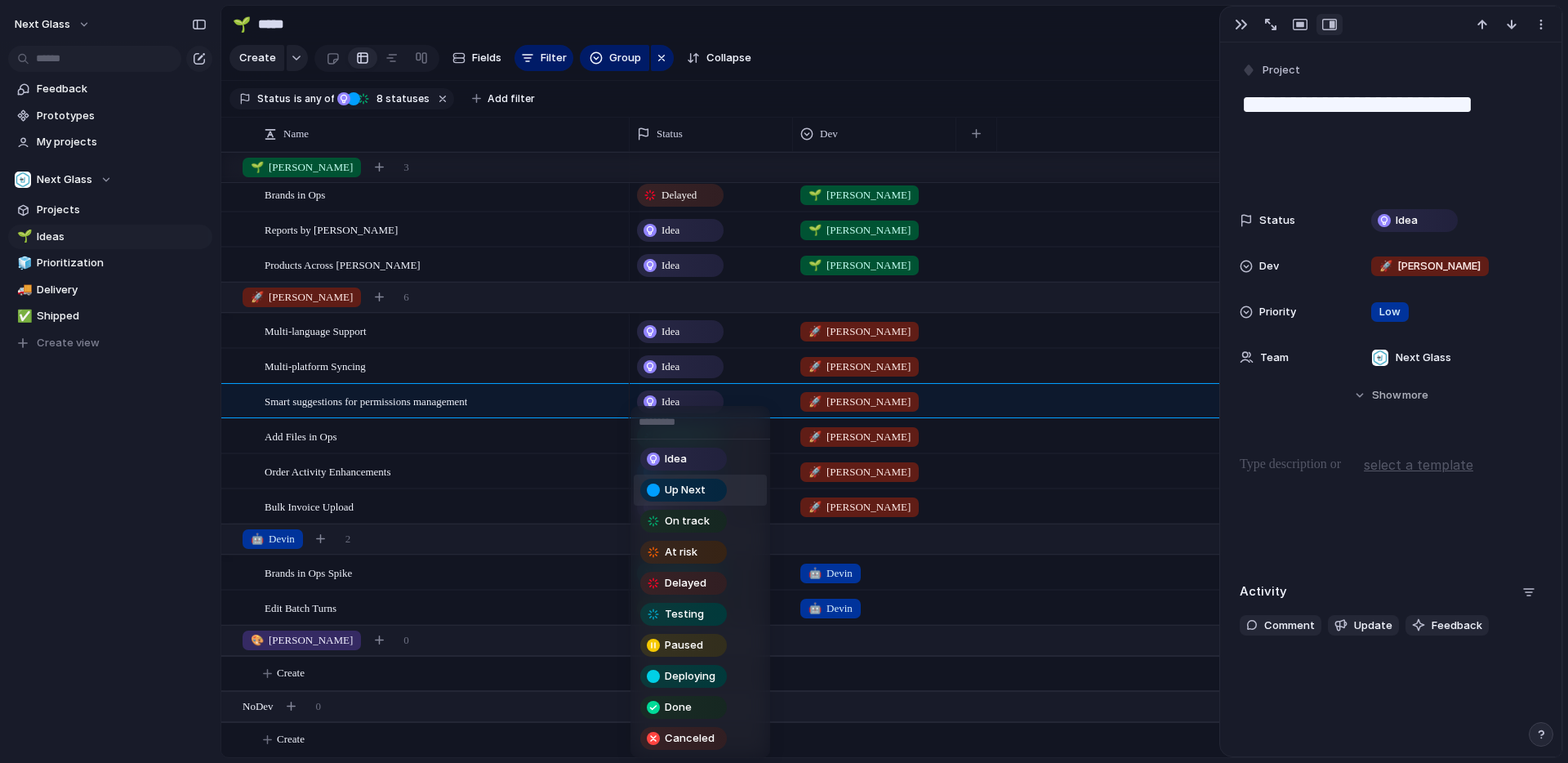
click at [679, 493] on span "Up Next" at bounding box center [685, 490] width 41 height 16
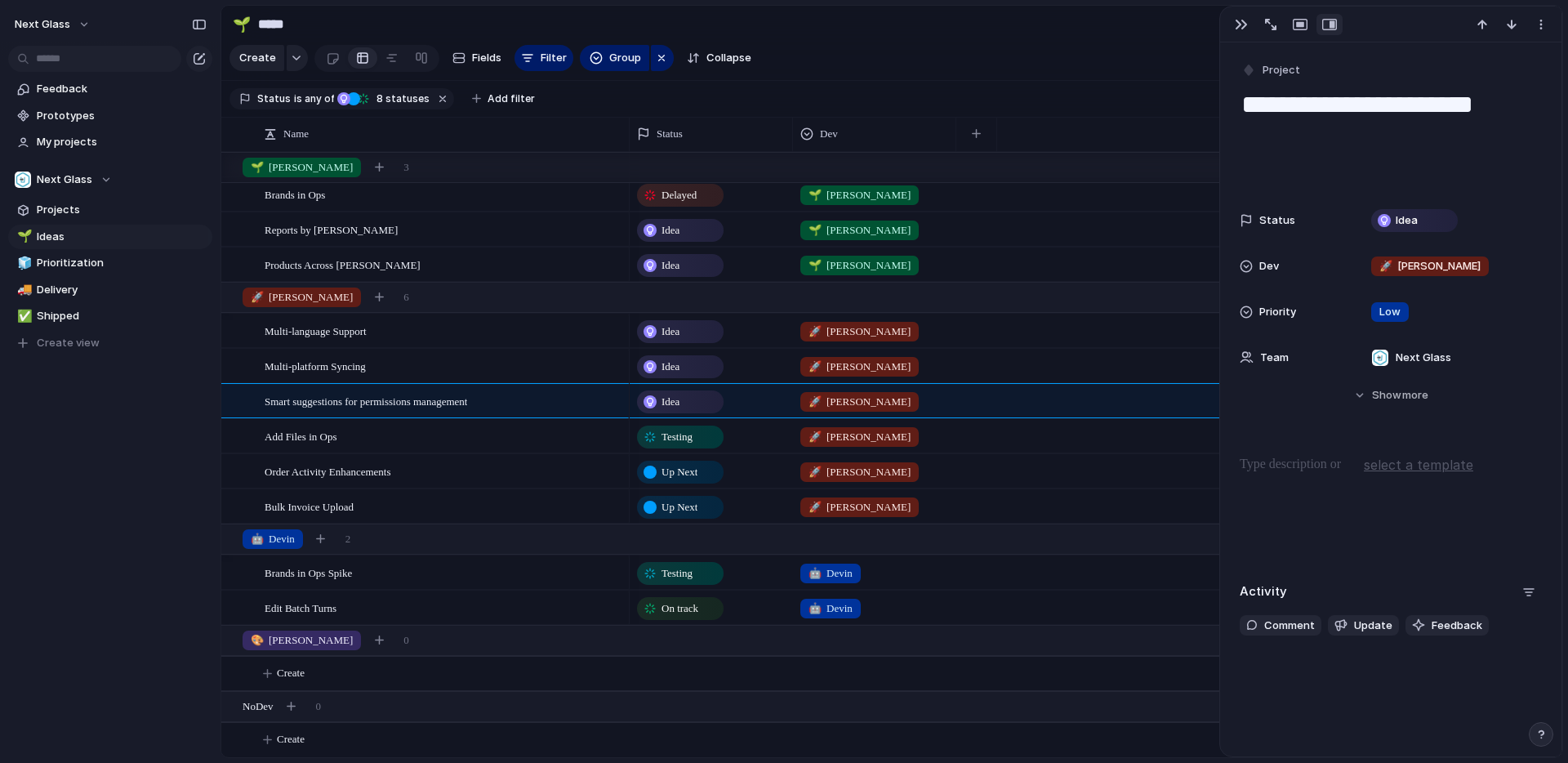
click at [668, 569] on span "Testing" at bounding box center [677, 573] width 31 height 16
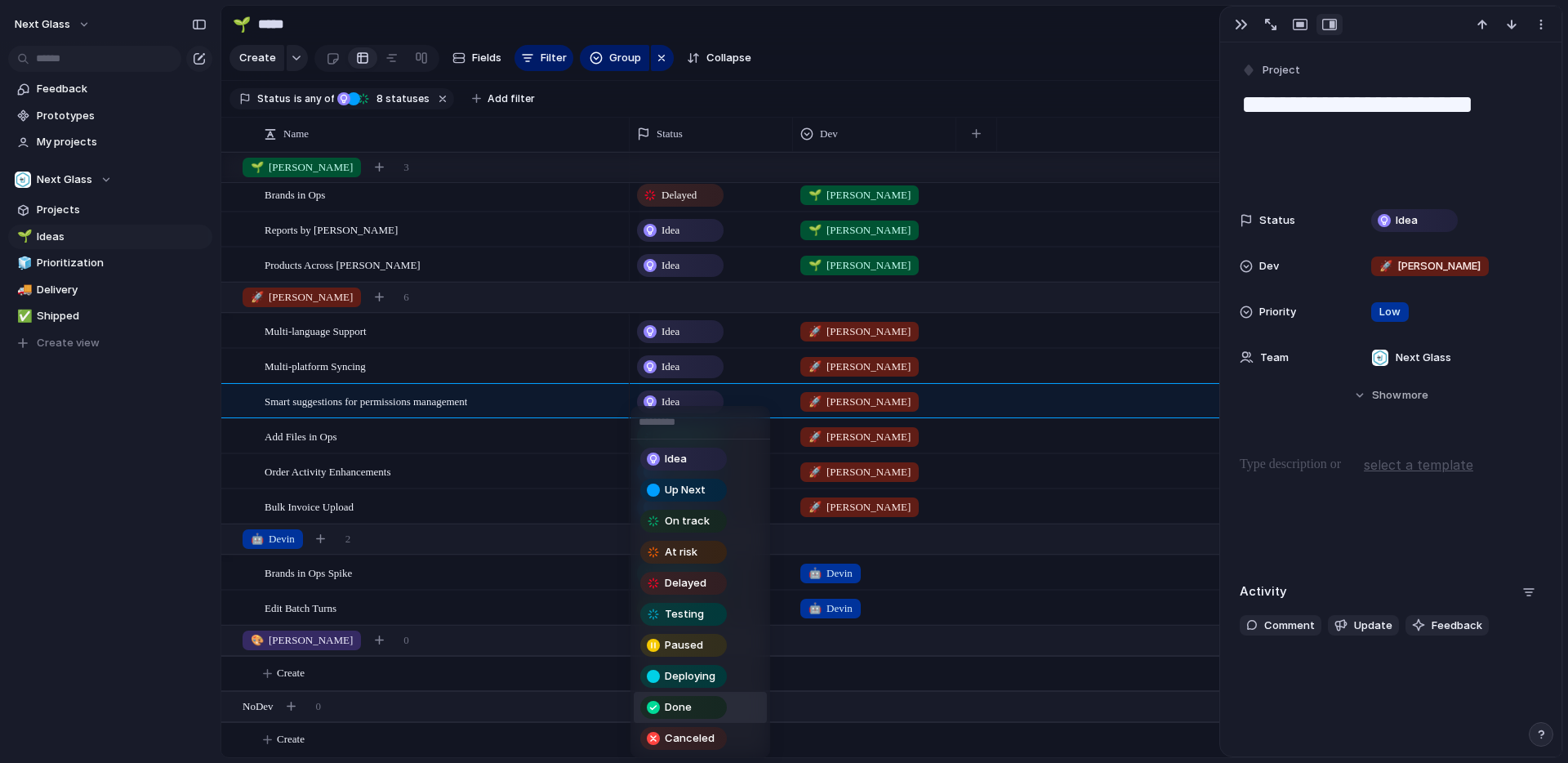
click at [671, 698] on div "Done" at bounding box center [683, 707] width 83 height 20
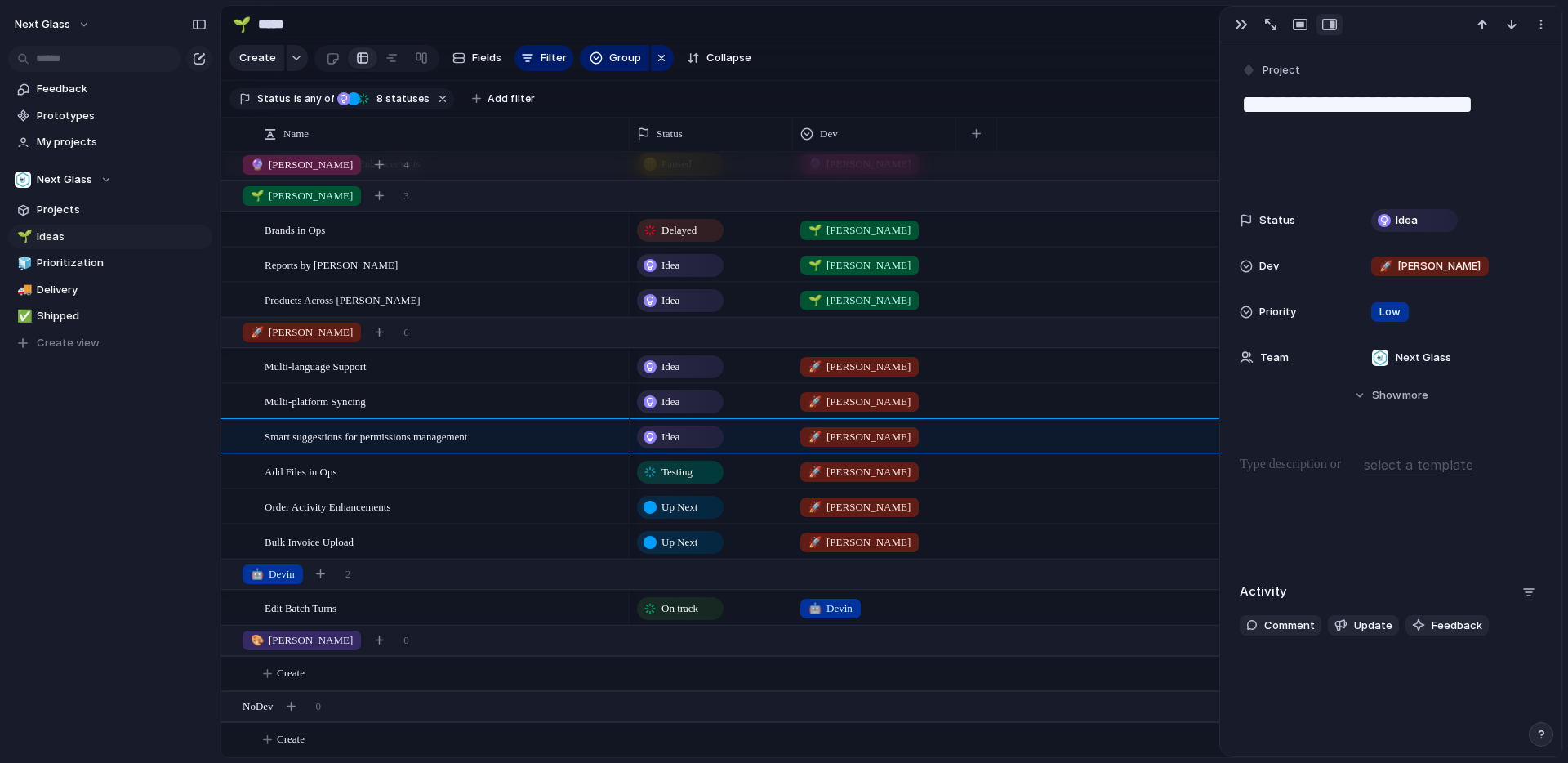
scroll to position [143, 0]
